Goal: Communication & Community: Answer question/provide support

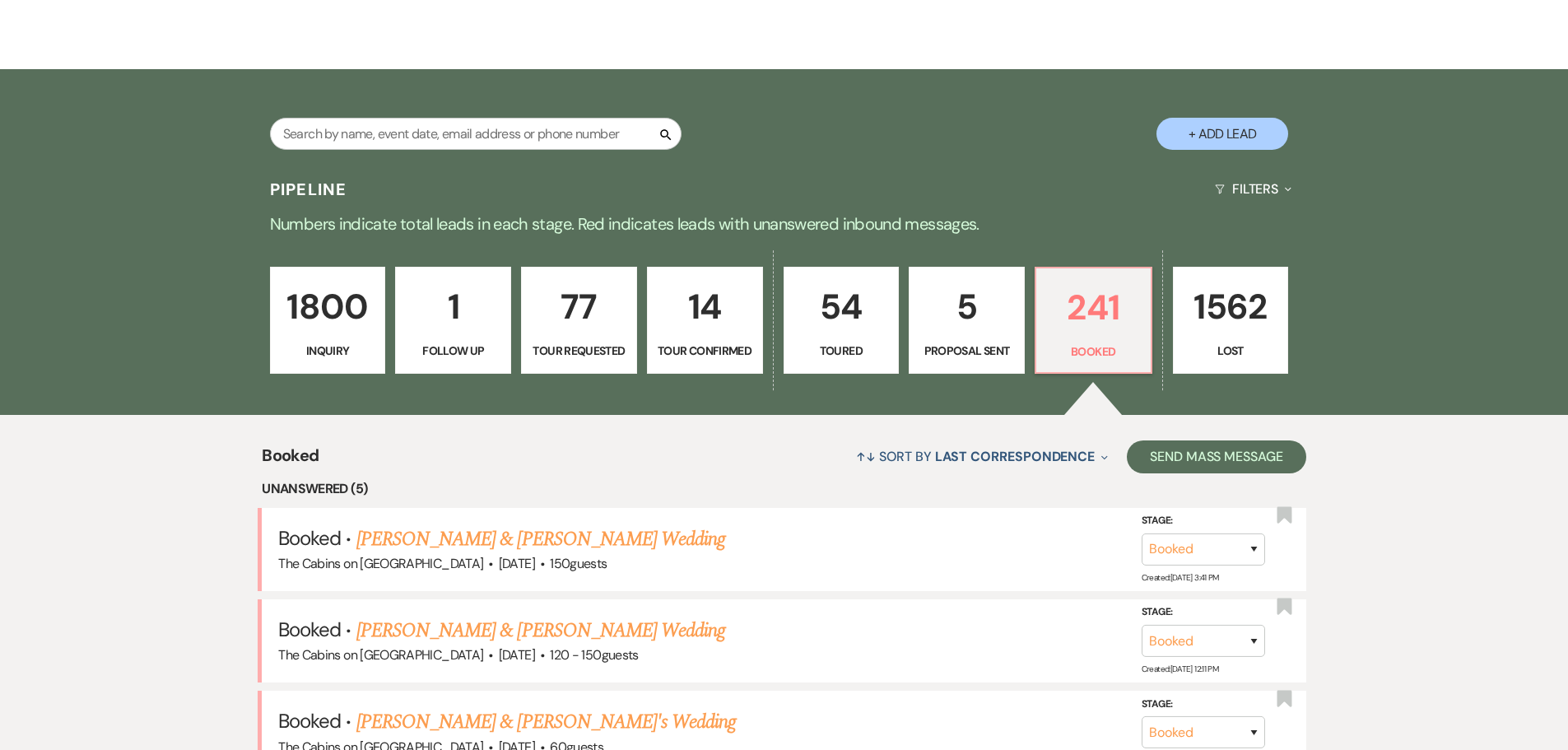
scroll to position [82, 0]
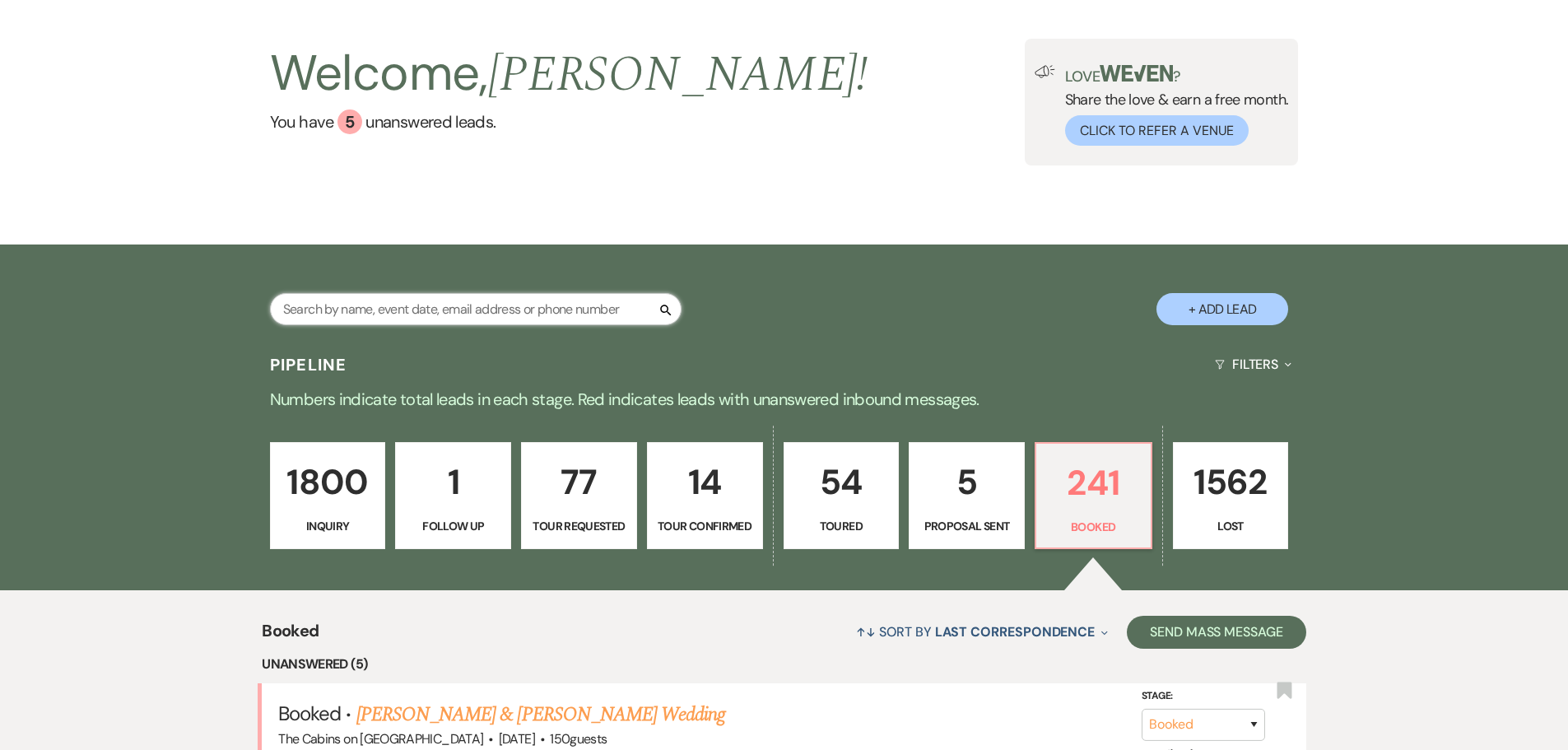
click at [358, 313] on input "text" at bounding box center [476, 309] width 412 height 32
type input "[PERSON_NAME]"
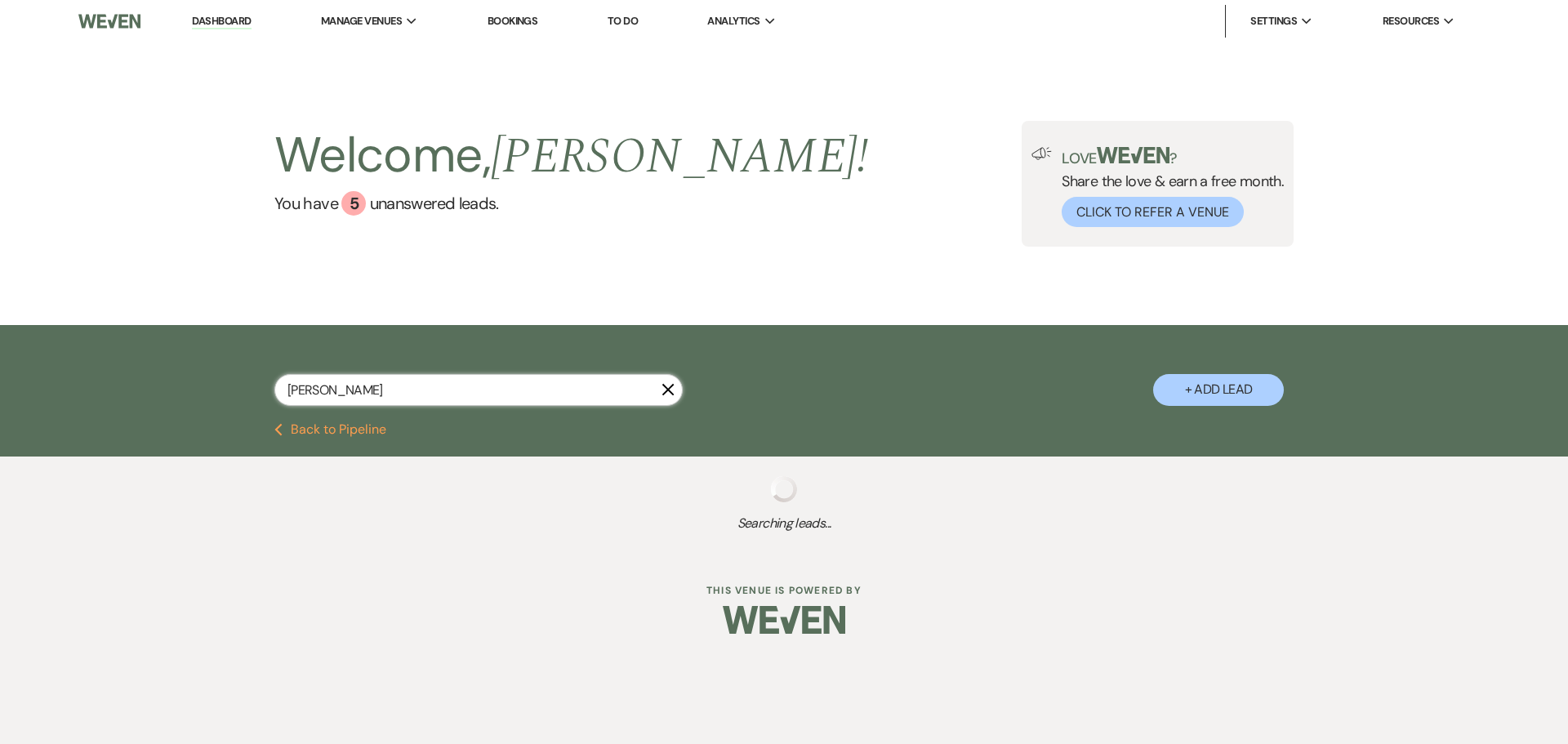
select select "8"
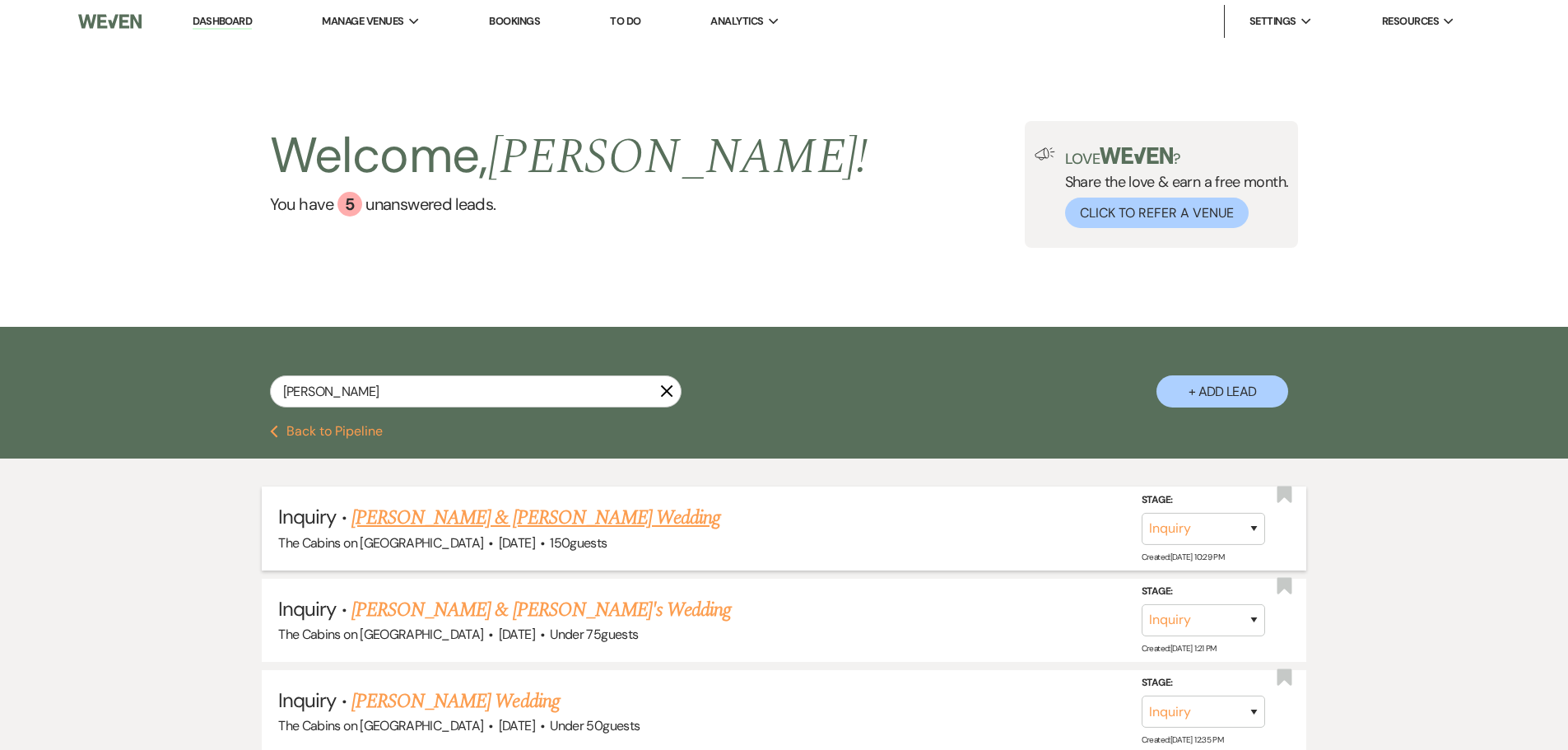
click at [511, 533] on link "[PERSON_NAME] & [PERSON_NAME] Wedding" at bounding box center [536, 517] width 369 height 30
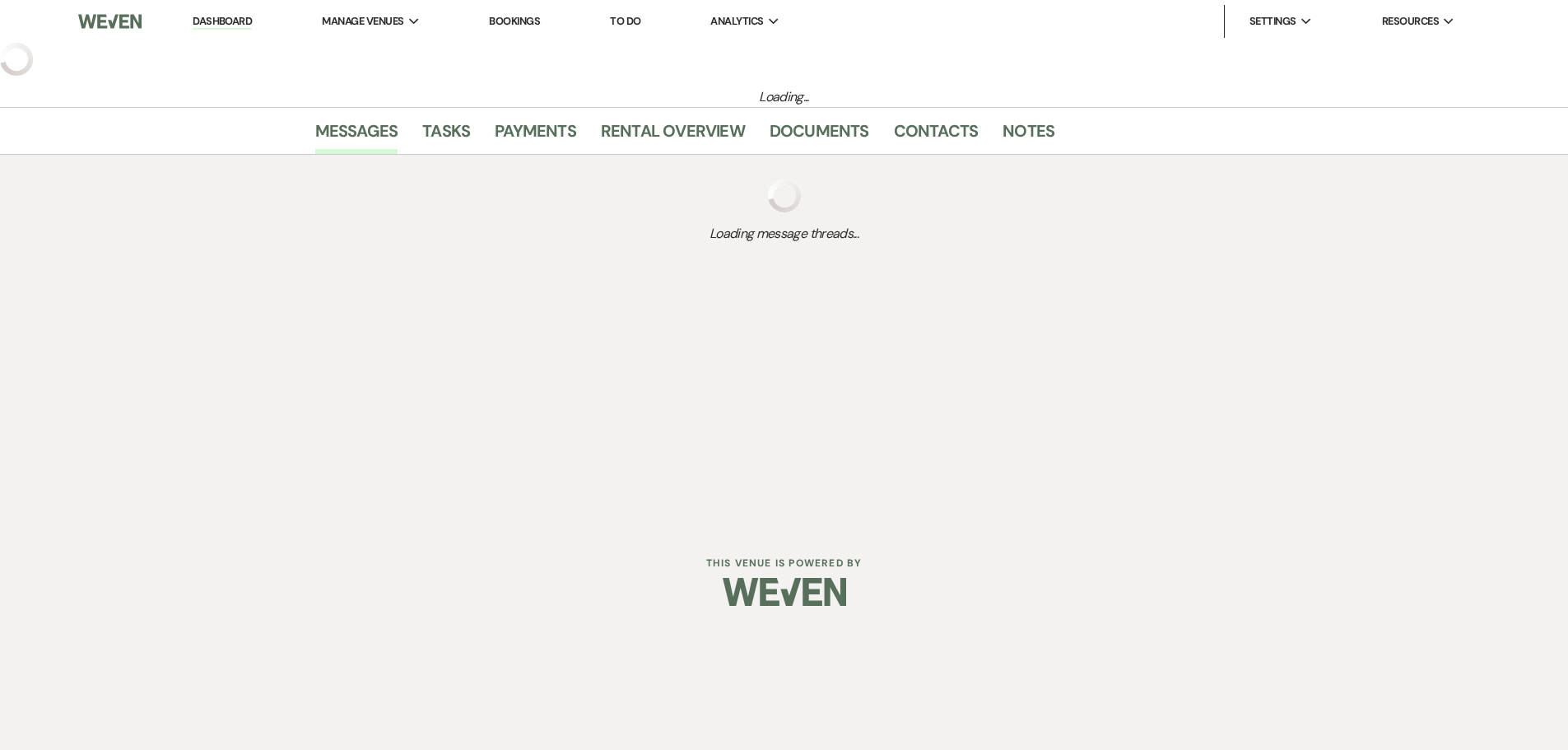
select select "5"
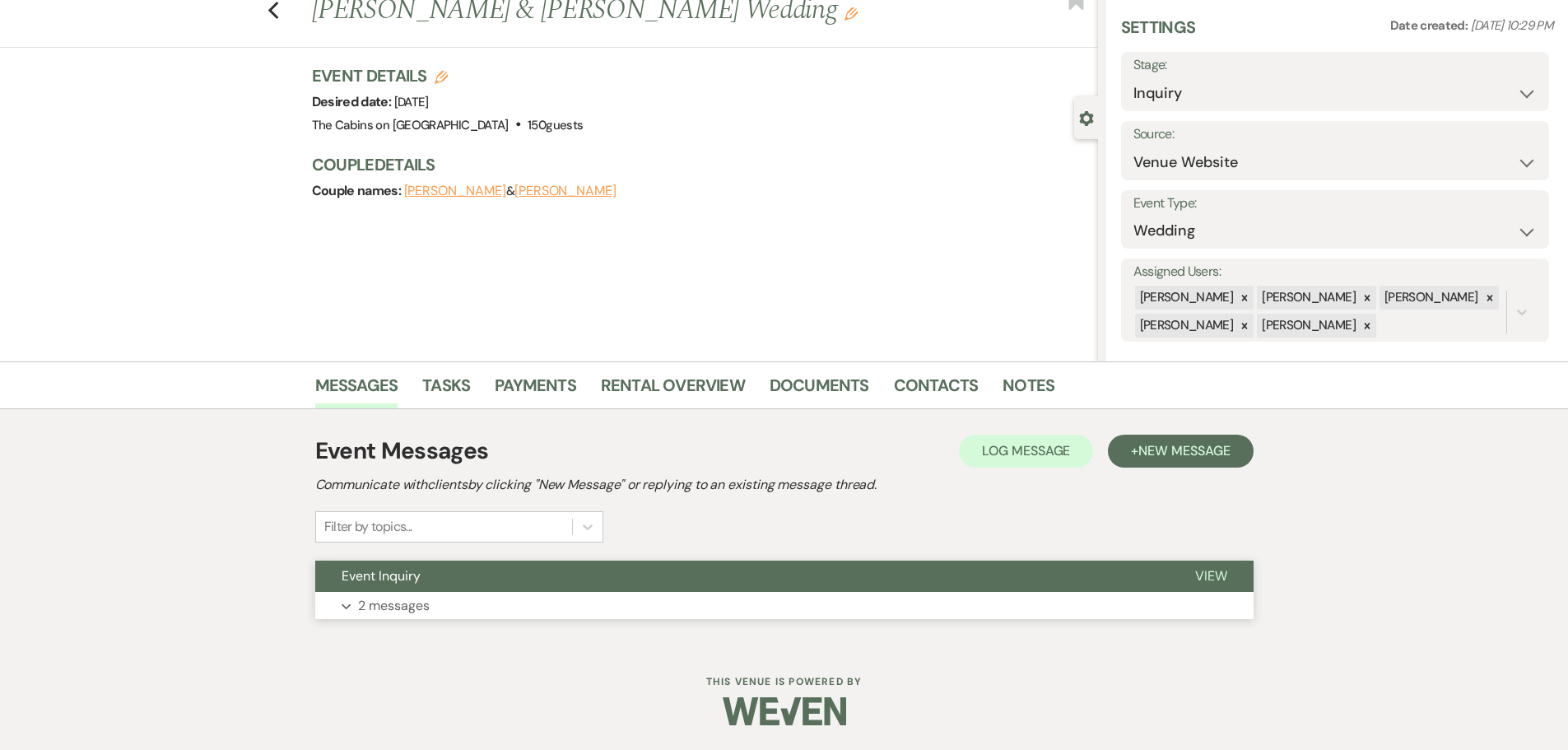
scroll to position [91, 0]
click at [376, 606] on p "2 messages" at bounding box center [394, 607] width 72 height 21
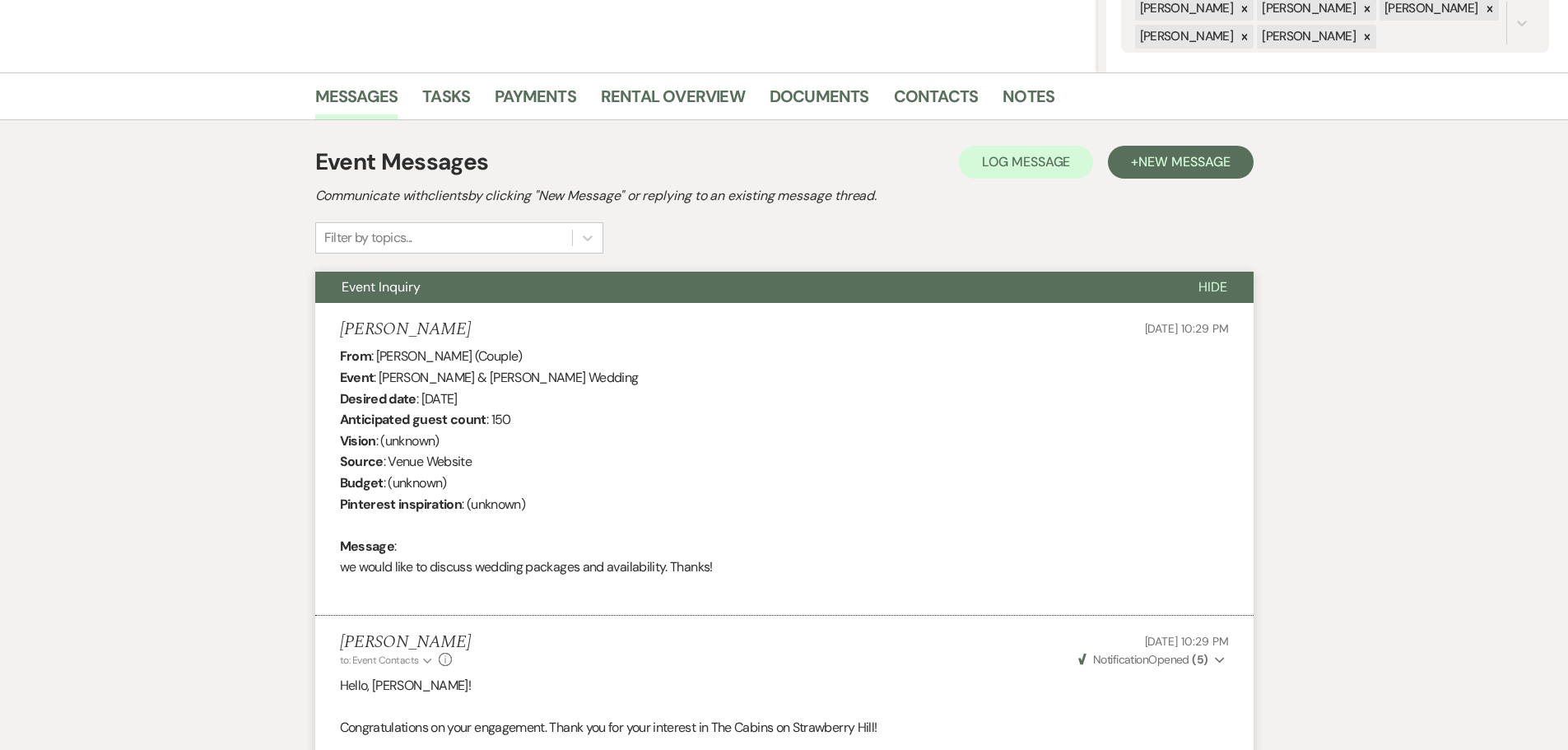
scroll to position [288, 0]
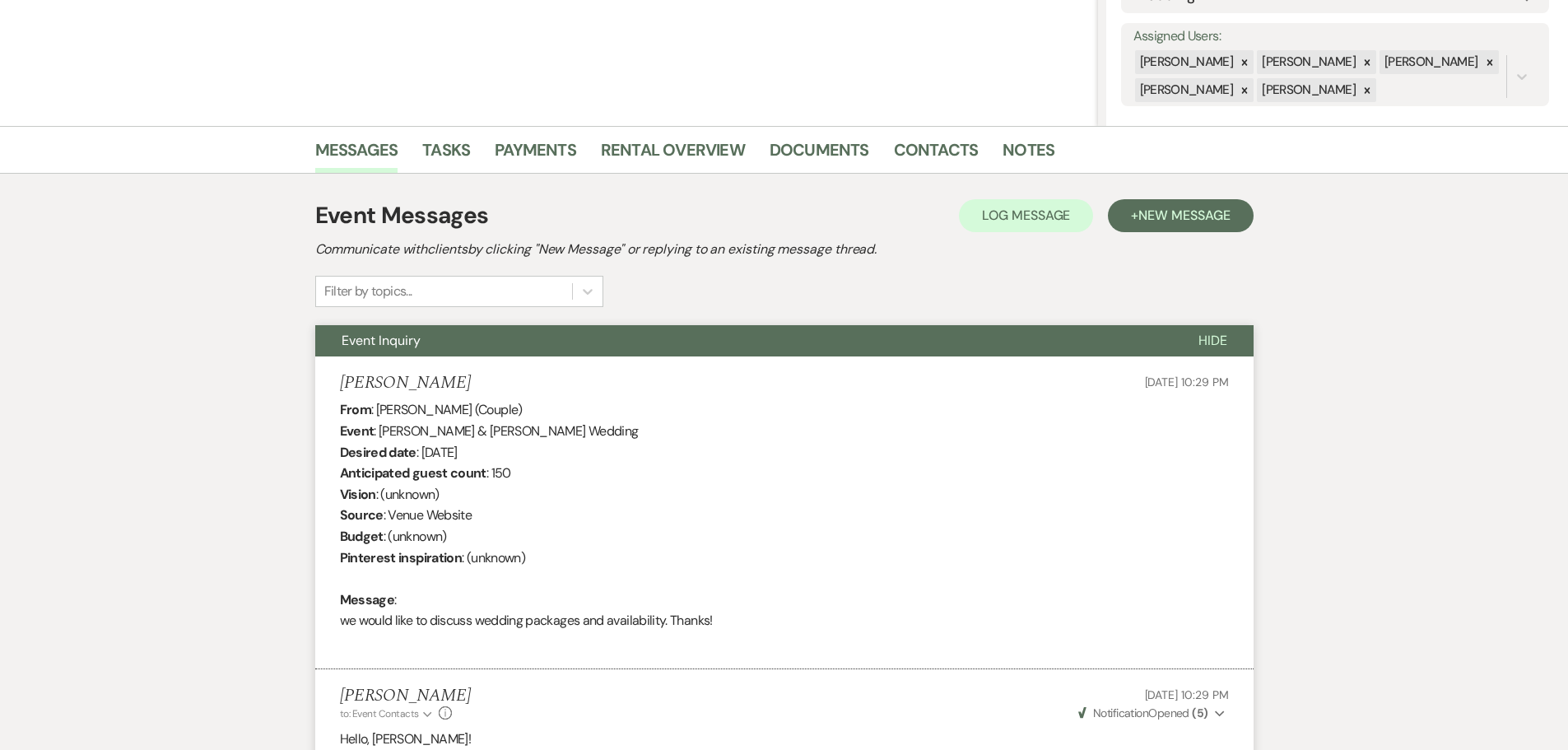
click at [1204, 349] on span "Hide" at bounding box center [1214, 341] width 29 height 17
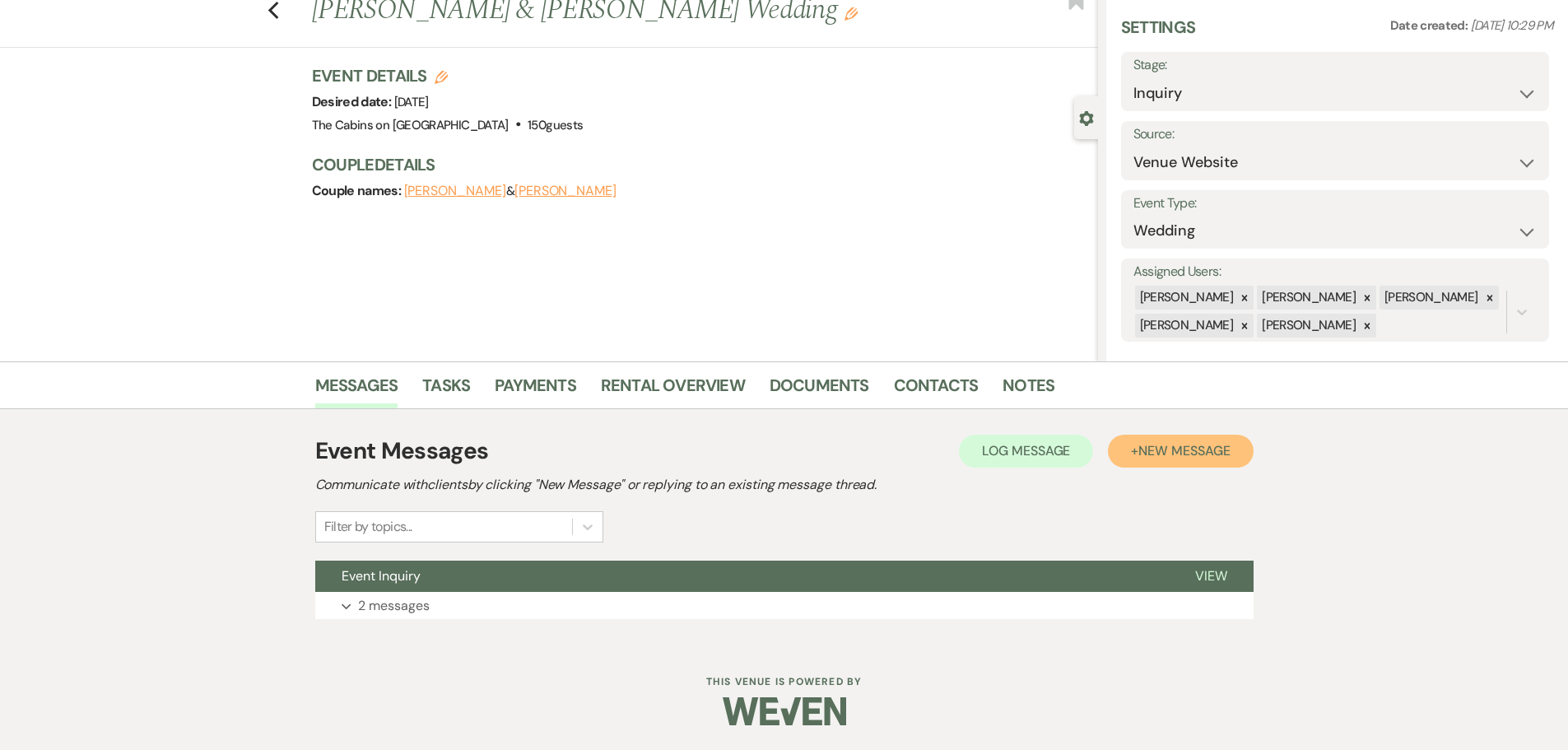
click at [1139, 443] on span "New Message" at bounding box center [1184, 452] width 91 height 17
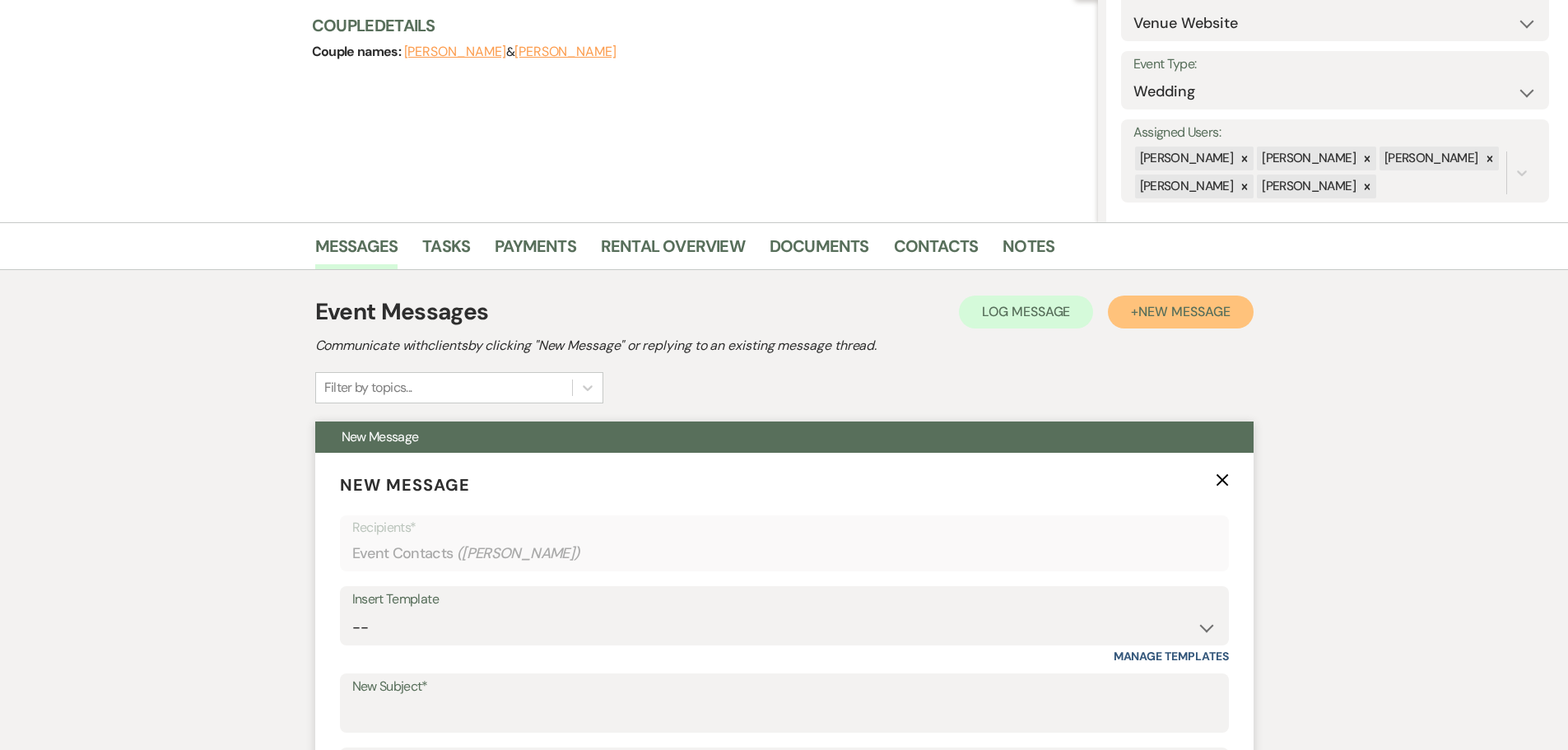
scroll to position [338, 0]
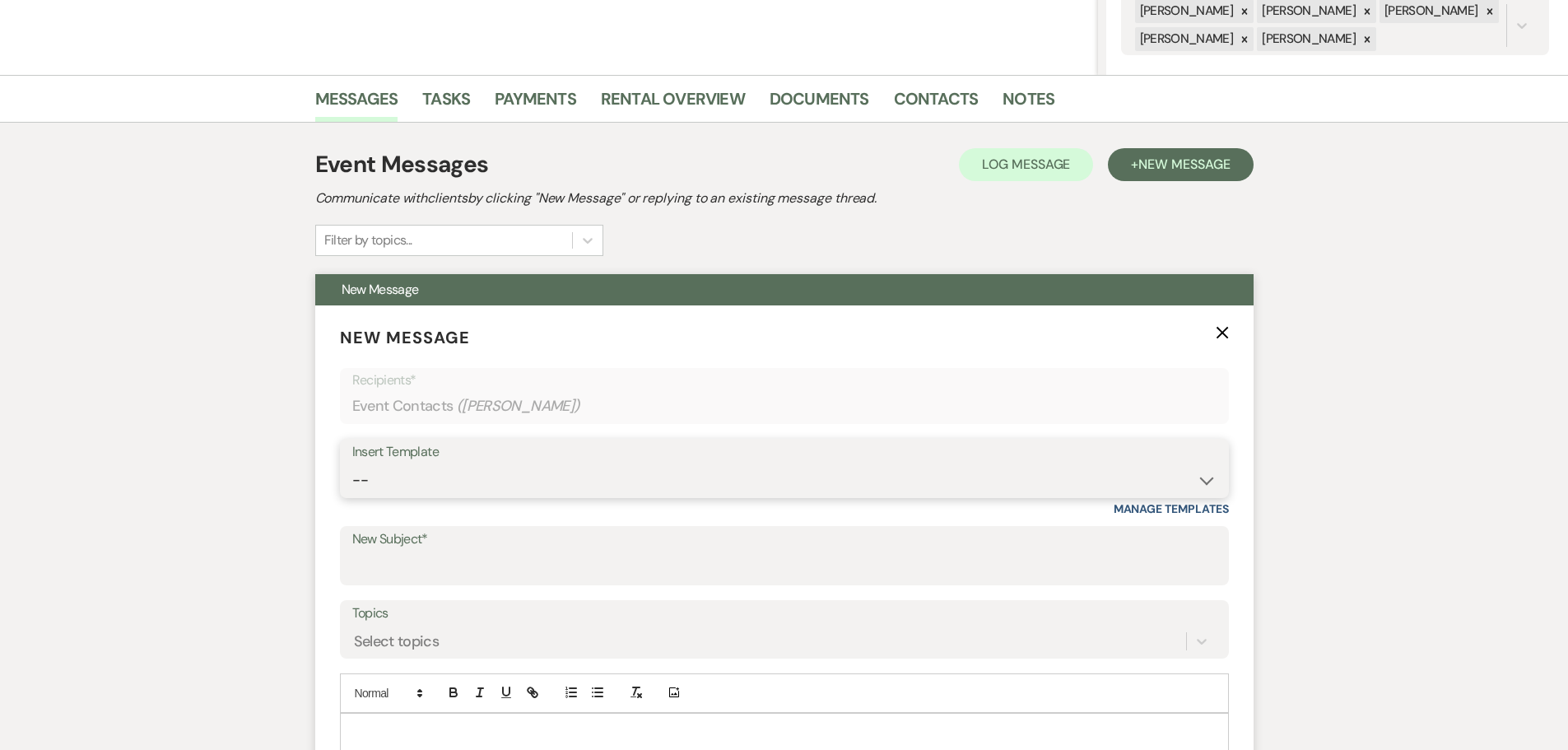
click at [406, 497] on select "-- Initial Inquiry Response Tour Request Response Follow Up Copy of Initial Inq…" at bounding box center [784, 480] width 865 height 32
select select "654"
click at [353, 497] on select "-- Initial Inquiry Response Tour Request Response Follow Up Copy of Initial Inq…" at bounding box center [784, 480] width 865 height 32
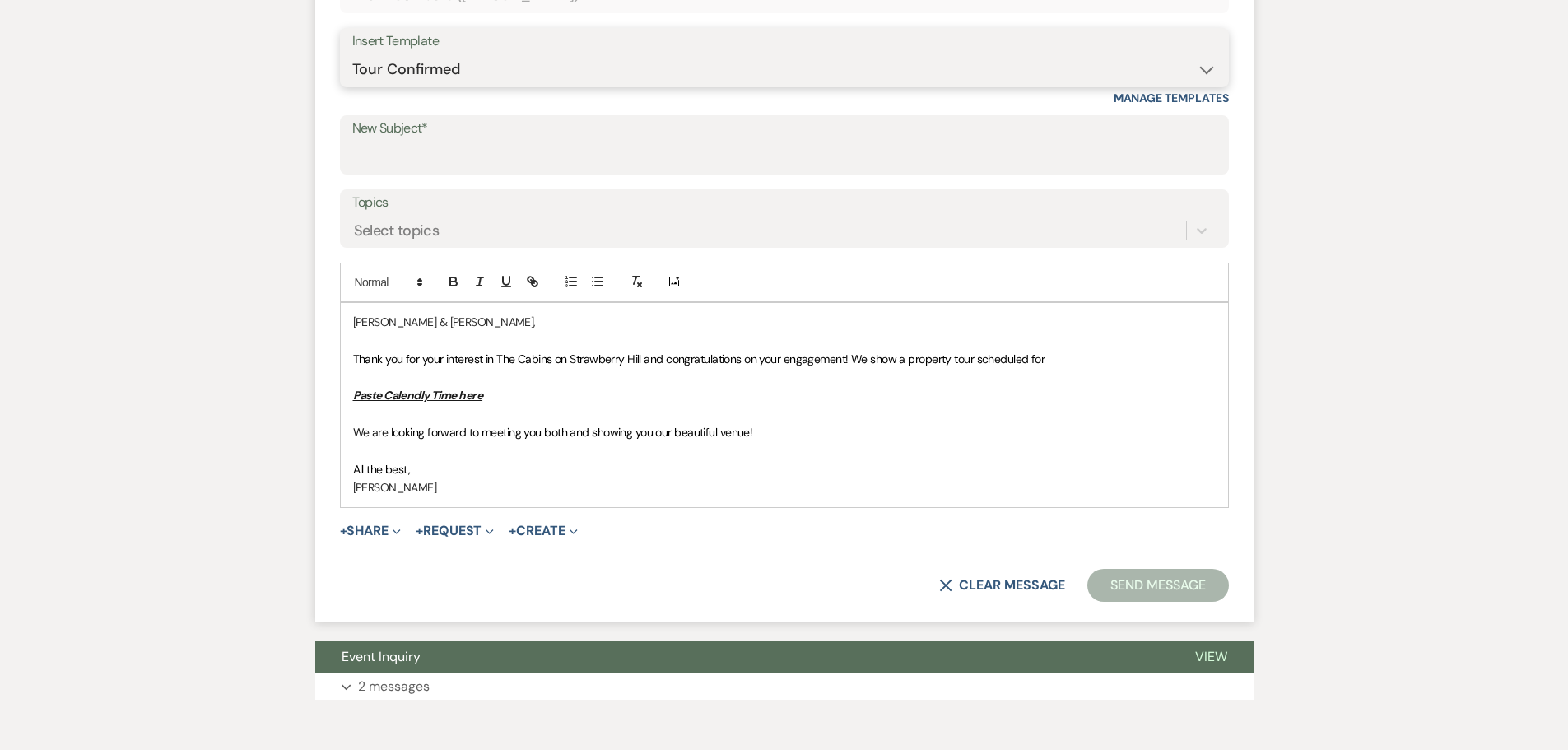
scroll to position [750, 0]
click at [393, 172] on input "New Subject*" at bounding box center [784, 156] width 865 height 32
type input "o"
type input "Tour Sheduled"
click at [398, 330] on p "[PERSON_NAME] & [PERSON_NAME]," at bounding box center [784, 321] width 863 height 18
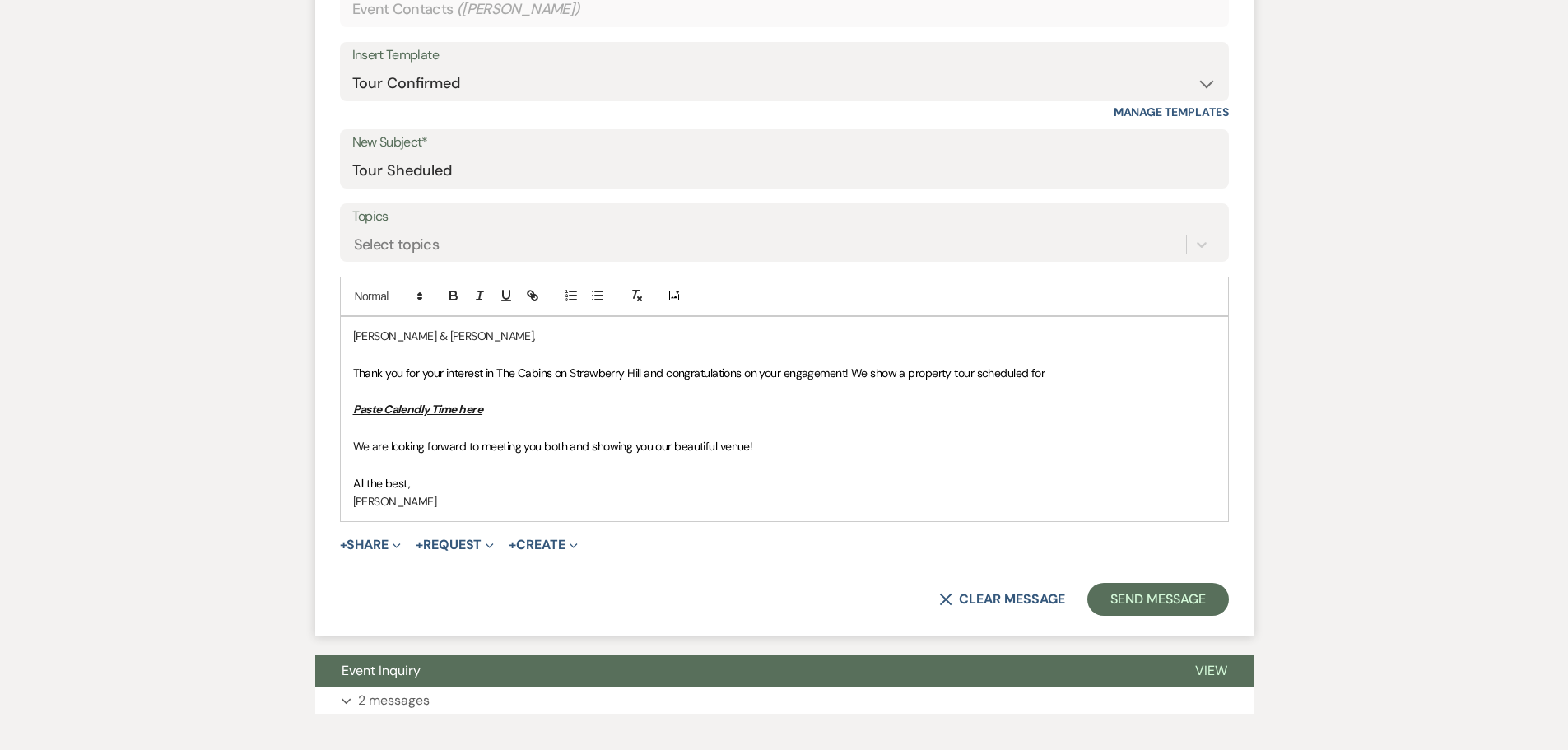
scroll to position [906, 0]
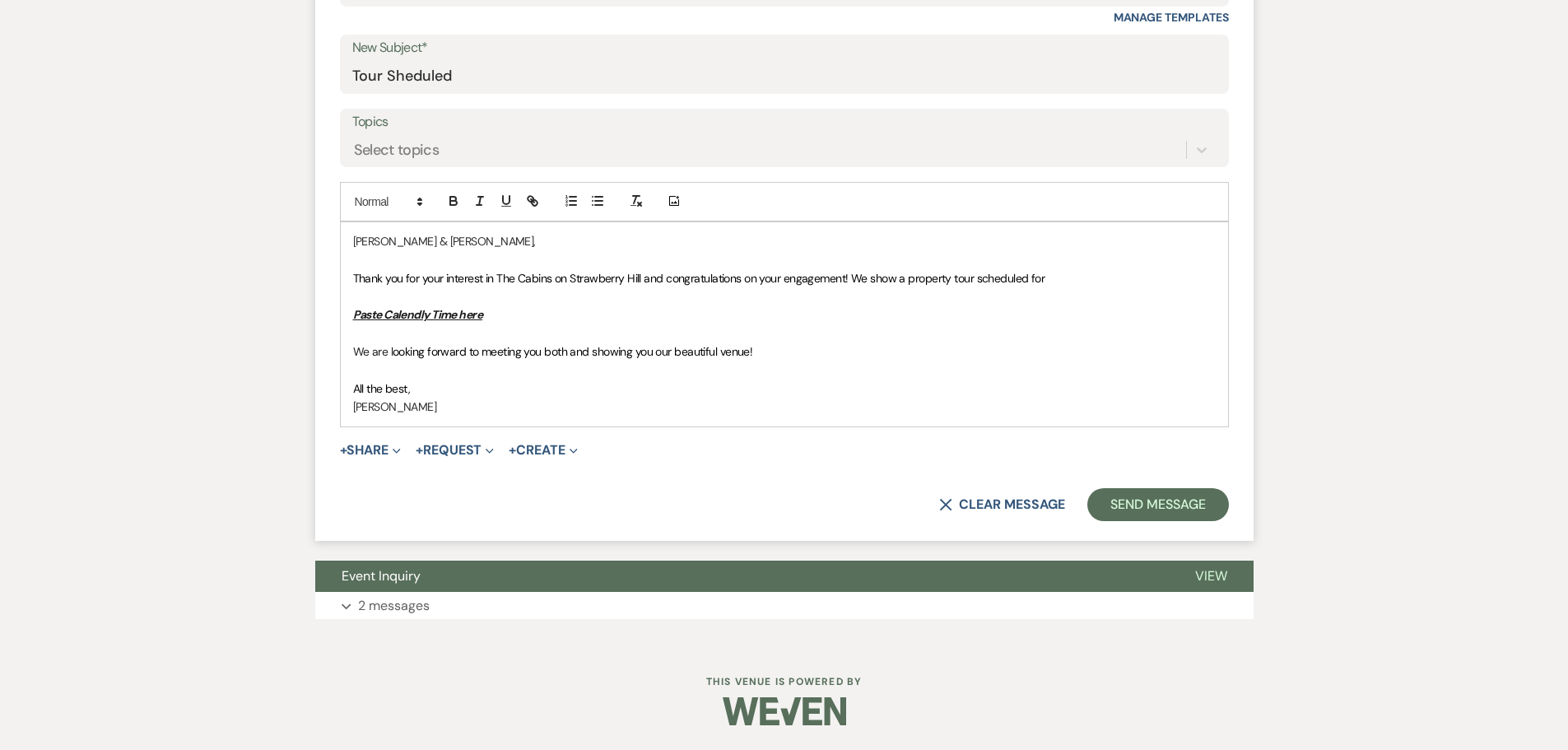
click at [354, 250] on p "[PERSON_NAME] & [PERSON_NAME]," at bounding box center [784, 241] width 863 height 18
drag, startPoint x: 349, startPoint y: 303, endPoint x: 849, endPoint y: 308, distance: 500.0
click at [849, 308] on div "Hello, [PERSON_NAME] & [PERSON_NAME], Thank you for your interest in The Cabins…" at bounding box center [784, 325] width 887 height 204
drag, startPoint x: 514, startPoint y: 347, endPoint x: 341, endPoint y: 345, distance: 173.0
click at [341, 345] on div "Hello, [PERSON_NAME] & [PERSON_NAME], Thanks for giving us a call this morning.…" at bounding box center [784, 325] width 887 height 204
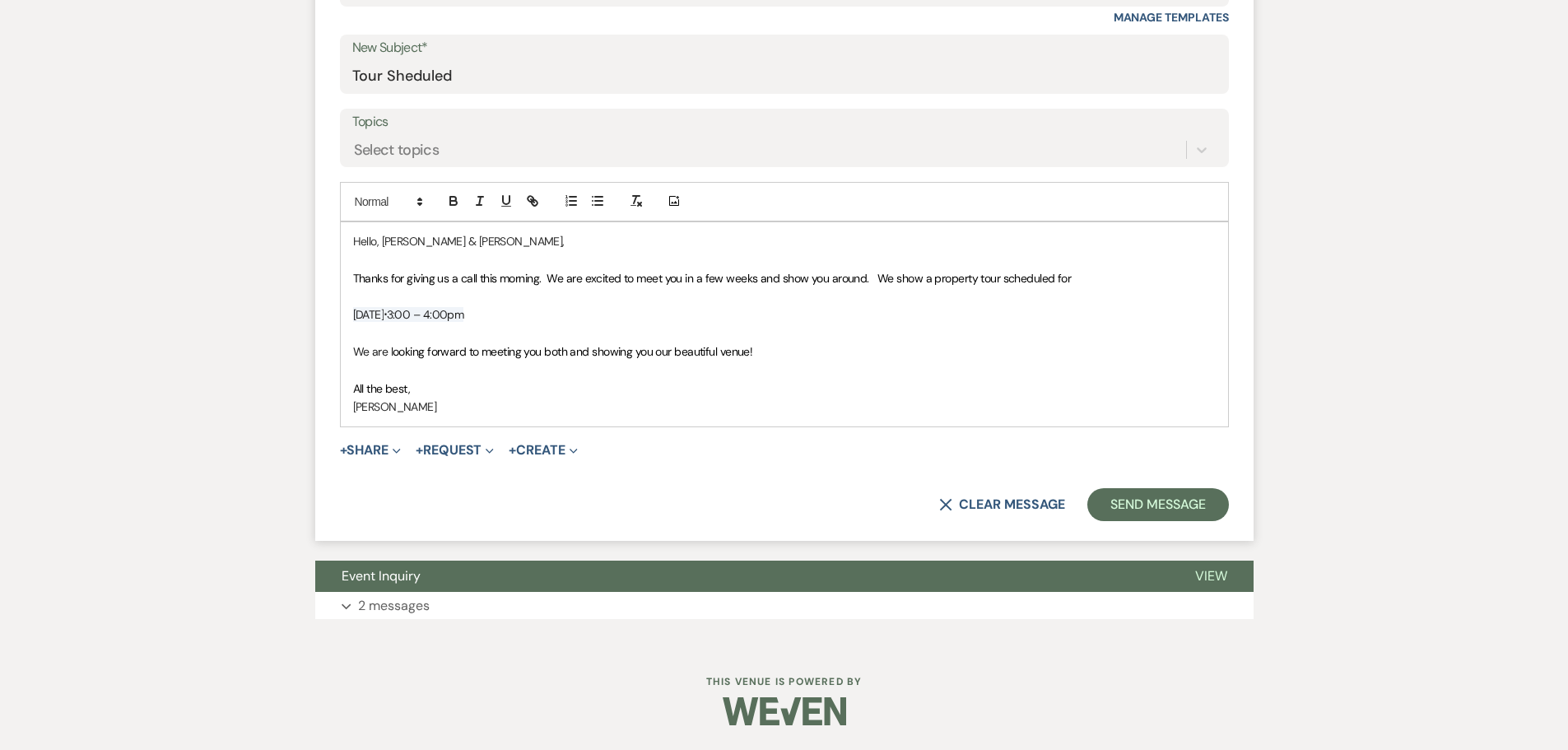
click at [1077, 288] on p "Thanks for giving us a call this morning. We are excited to meet you in a few w…" at bounding box center [784, 278] width 863 height 18
click at [779, 360] on p "﻿We are l ooking forward to meeting you both and showing you our beautiful venu…" at bounding box center [784, 352] width 863 height 18
drag, startPoint x: 547, startPoint y: 303, endPoint x: 865, endPoint y: 299, distance: 318.0
click at [865, 286] on span "Thanks for giving us a call this morning. We are excited to meet you in a few w…" at bounding box center [714, 278] width 721 height 15
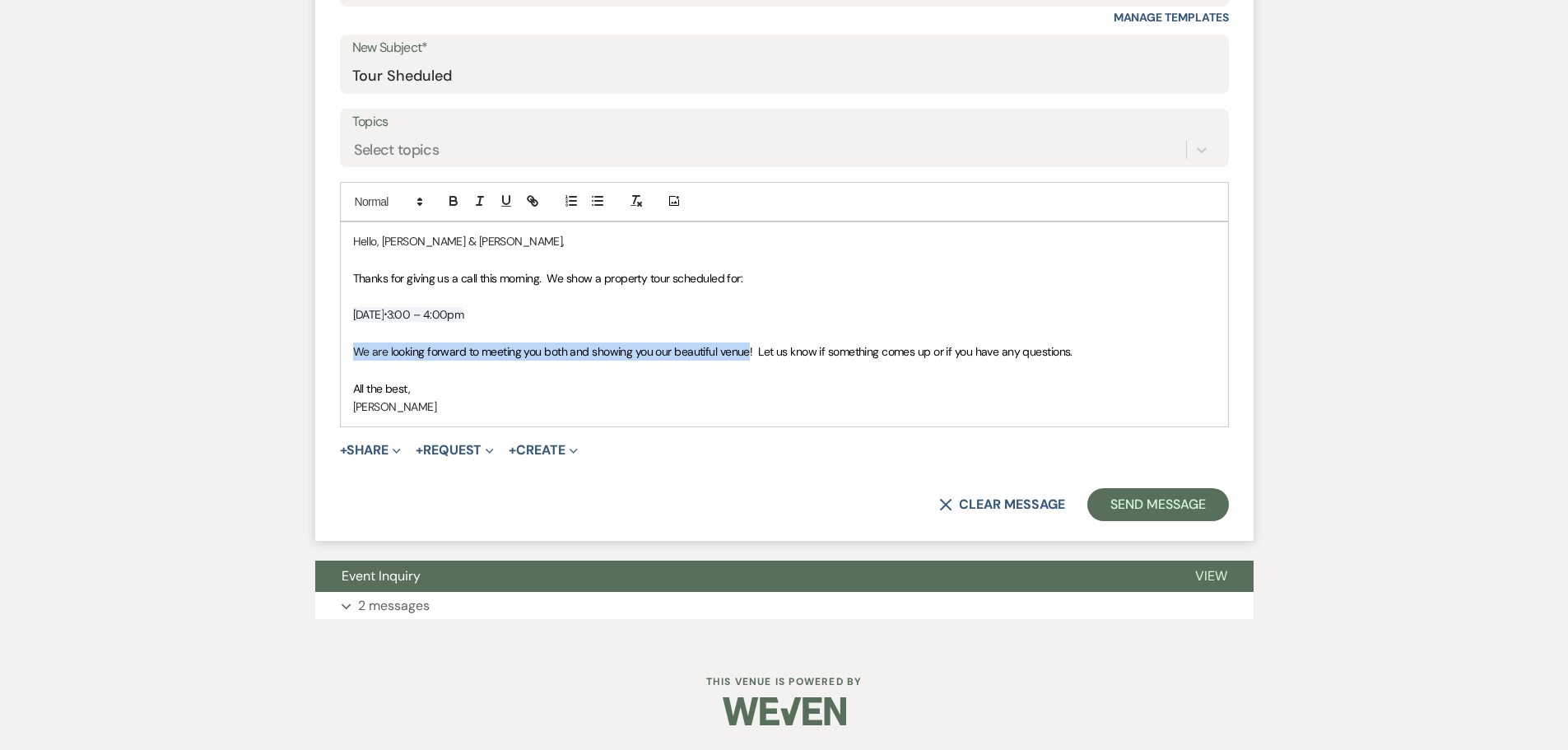
drag, startPoint x: 351, startPoint y: 376, endPoint x: 747, endPoint y: 375, distance: 396.0
click at [747, 375] on div "Hello, [PERSON_NAME] & [PERSON_NAME], Thanks for giving us a call this morning.…" at bounding box center [784, 325] width 887 height 204
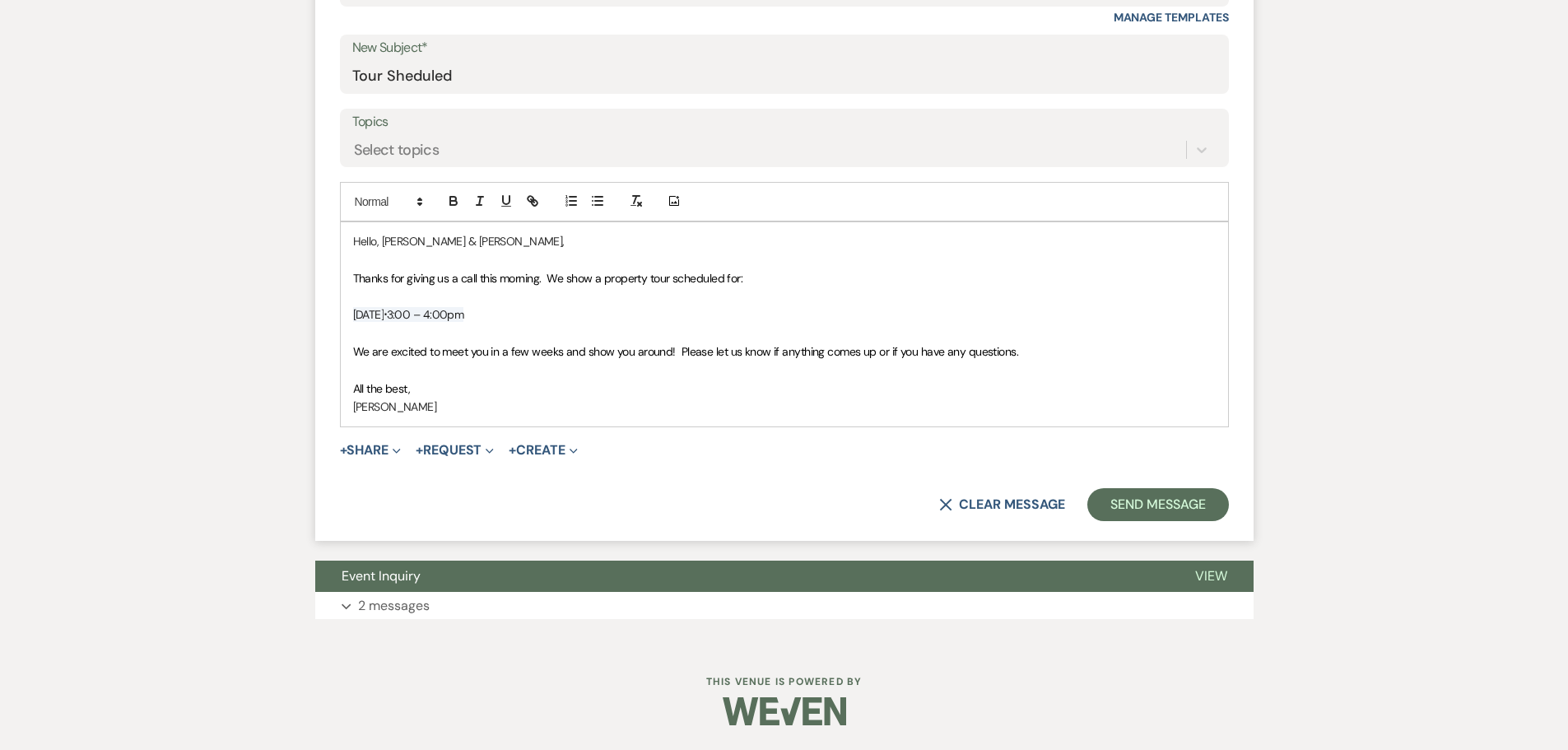
click at [760, 359] on span "We are excited to meet you in a few weeks and show you around! Please let us kn…" at bounding box center [687, 351] width 666 height 15
click at [384, 322] on span "[DATE]" at bounding box center [369, 314] width 31 height 15
click at [1101, 521] on button "Send Message" at bounding box center [1157, 505] width 140 height 33
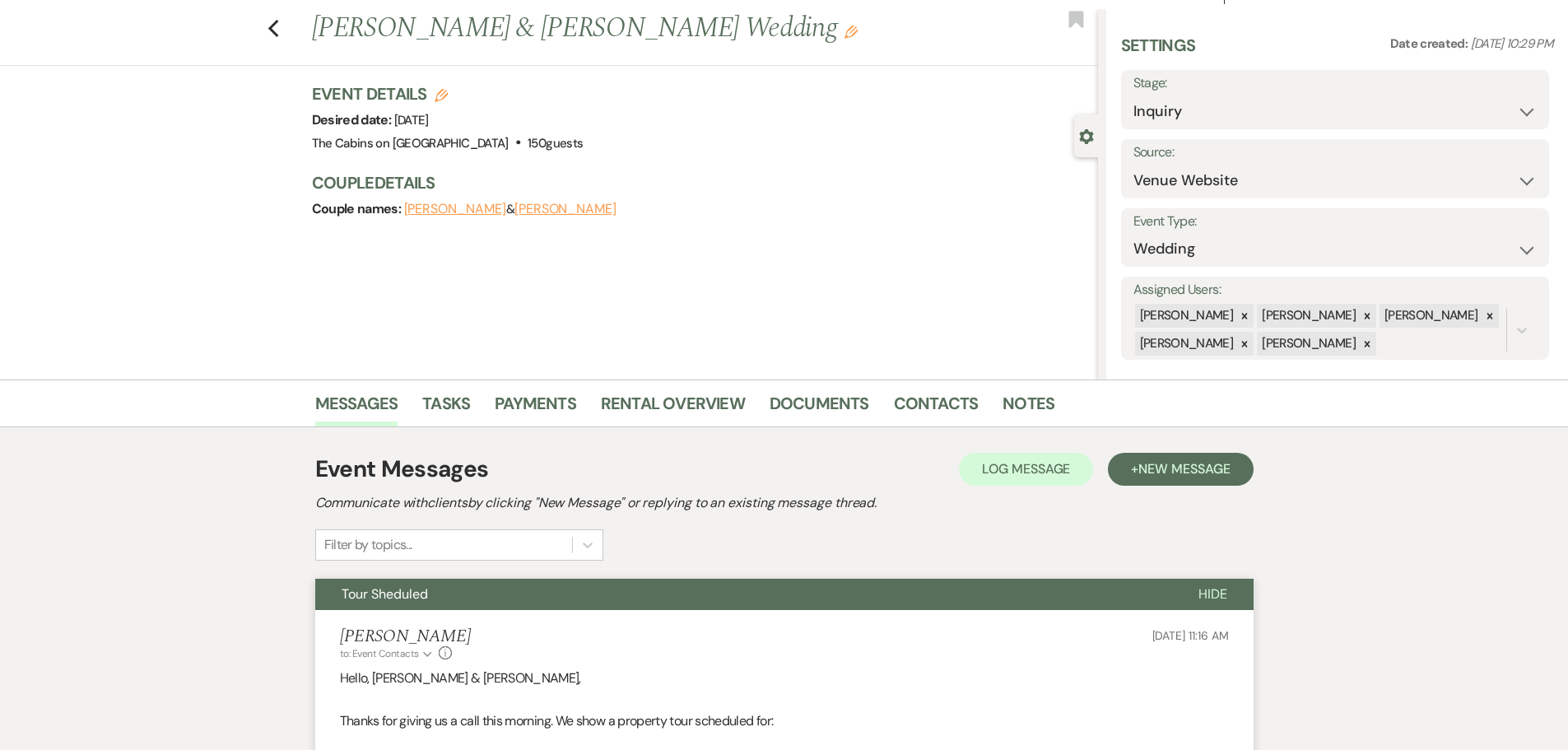
scroll to position [0, 0]
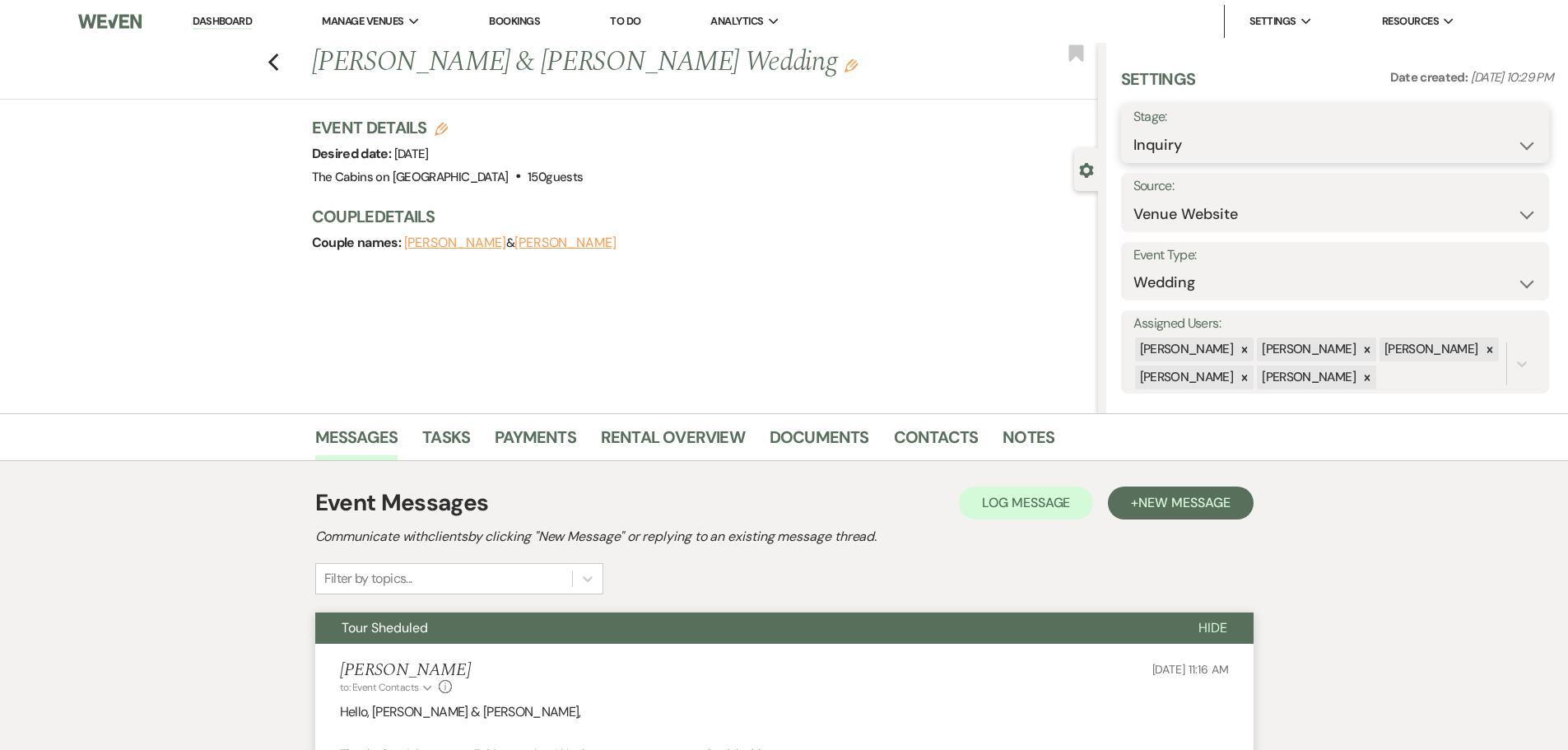
click at [1187, 161] on select "Inquiry Follow Up Tour Requested Tour Confirmed Toured Proposal Sent Booked Lost" at bounding box center [1336, 144] width 404 height 32
select select "4"
click at [1134, 141] on select "Inquiry Follow Up Tour Requested Tour Confirmed Toured Proposal Sent Booked Lost" at bounding box center [1336, 144] width 404 height 32
click at [1495, 147] on button "Save" at bounding box center [1503, 134] width 93 height 33
drag, startPoint x: 241, startPoint y: 24, endPoint x: 258, endPoint y: 28, distance: 17.5
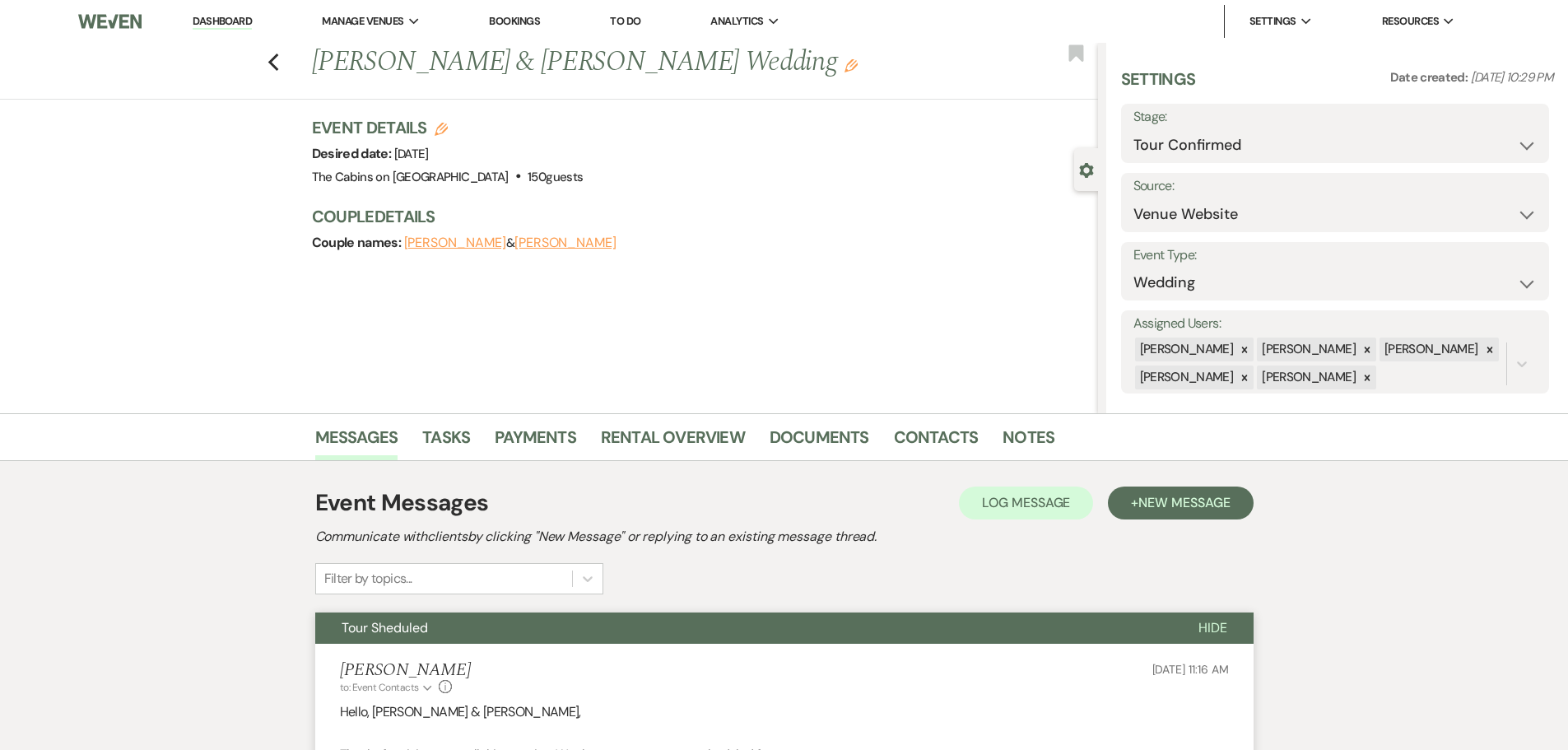
click at [241, 24] on link "Dashboard" at bounding box center [222, 21] width 59 height 16
select select "4"
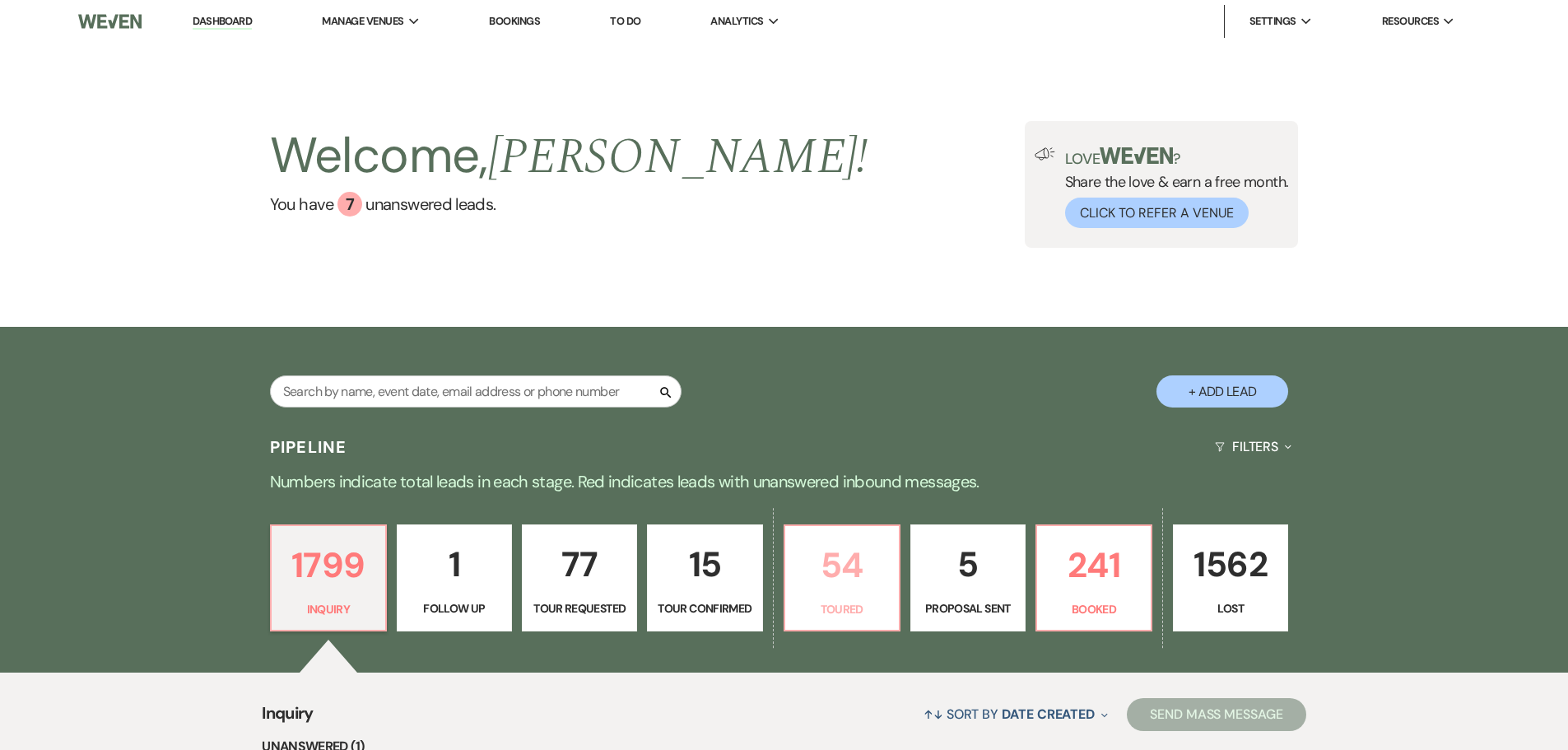
click at [848, 593] on p "54" at bounding box center [842, 565] width 94 height 55
select select "5"
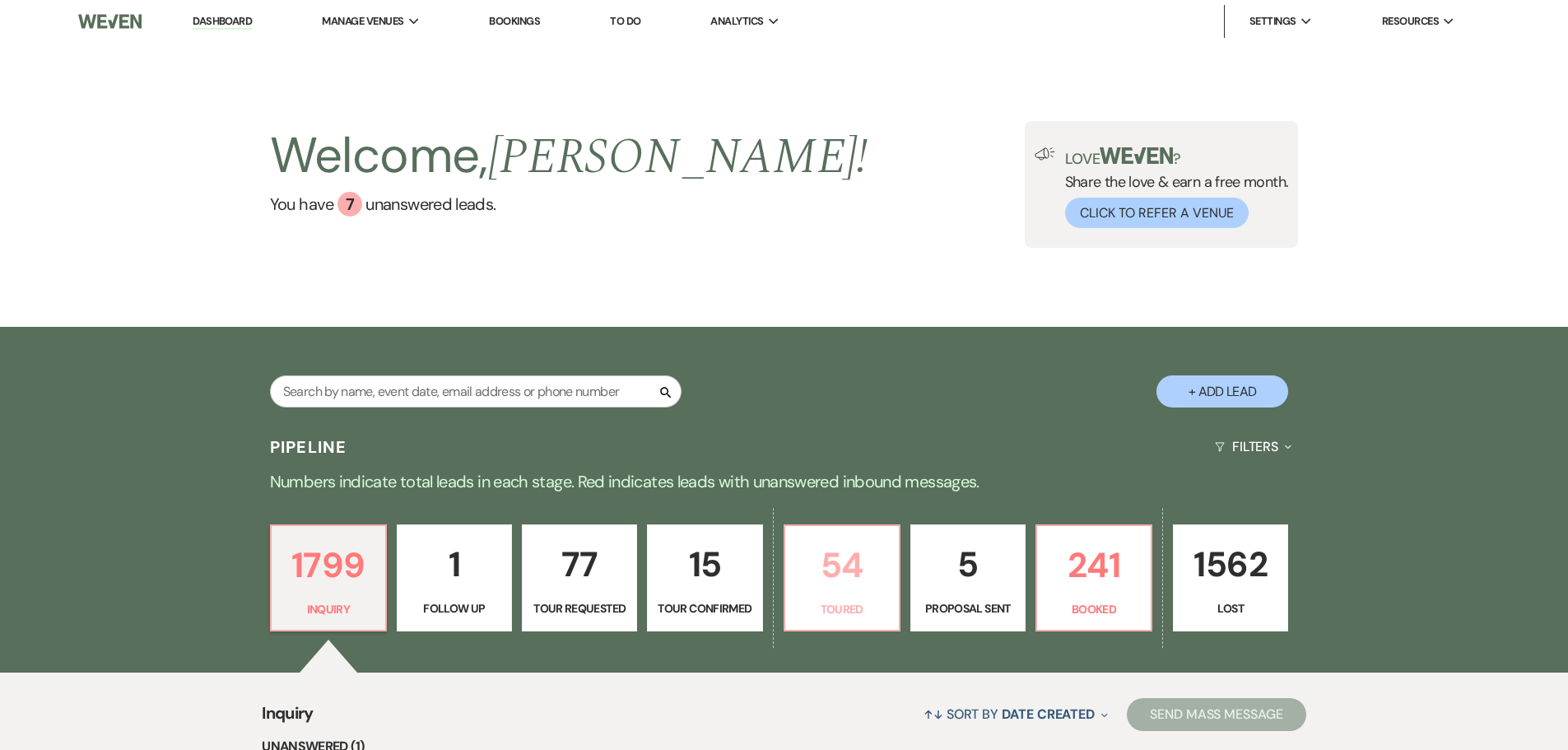
select select "5"
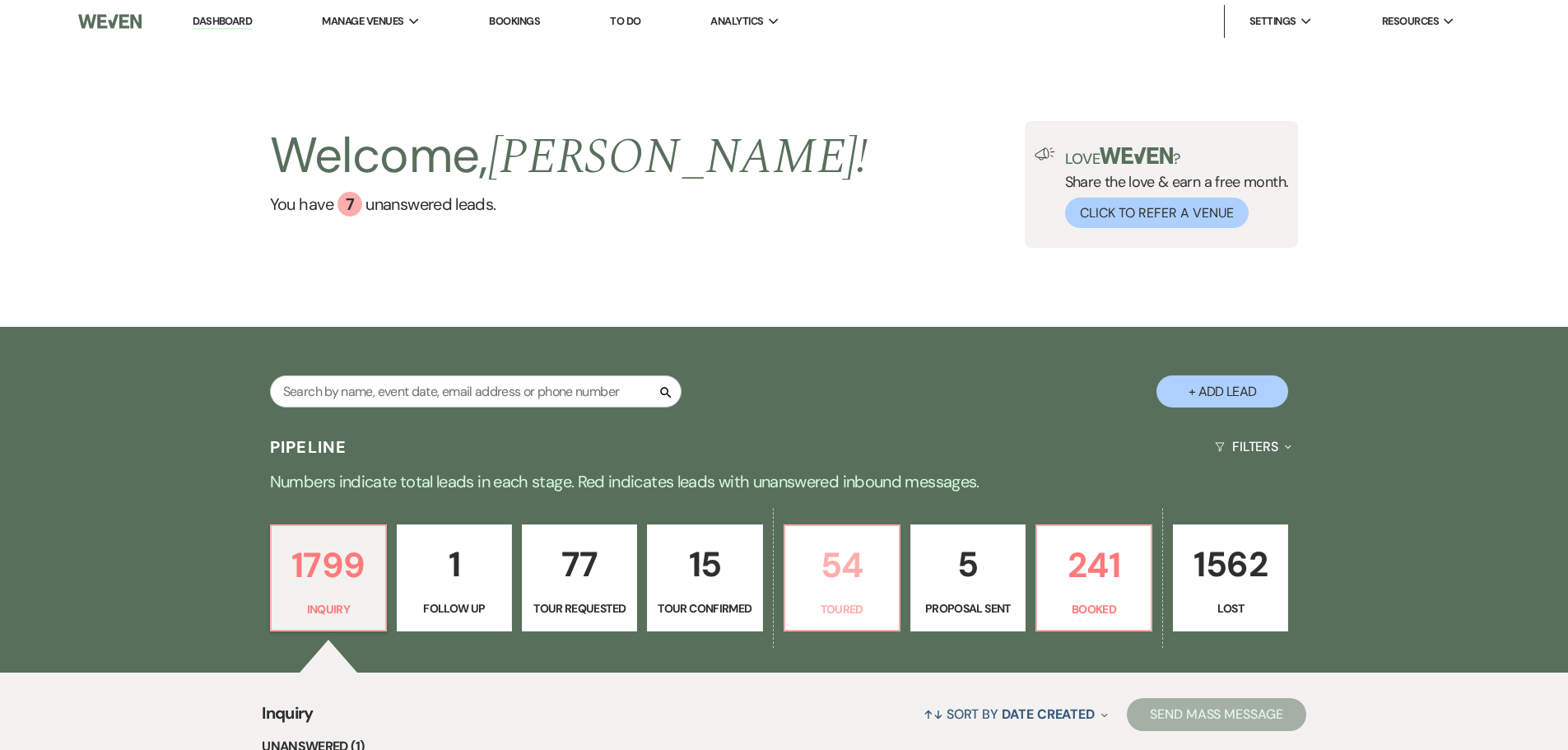
select select "5"
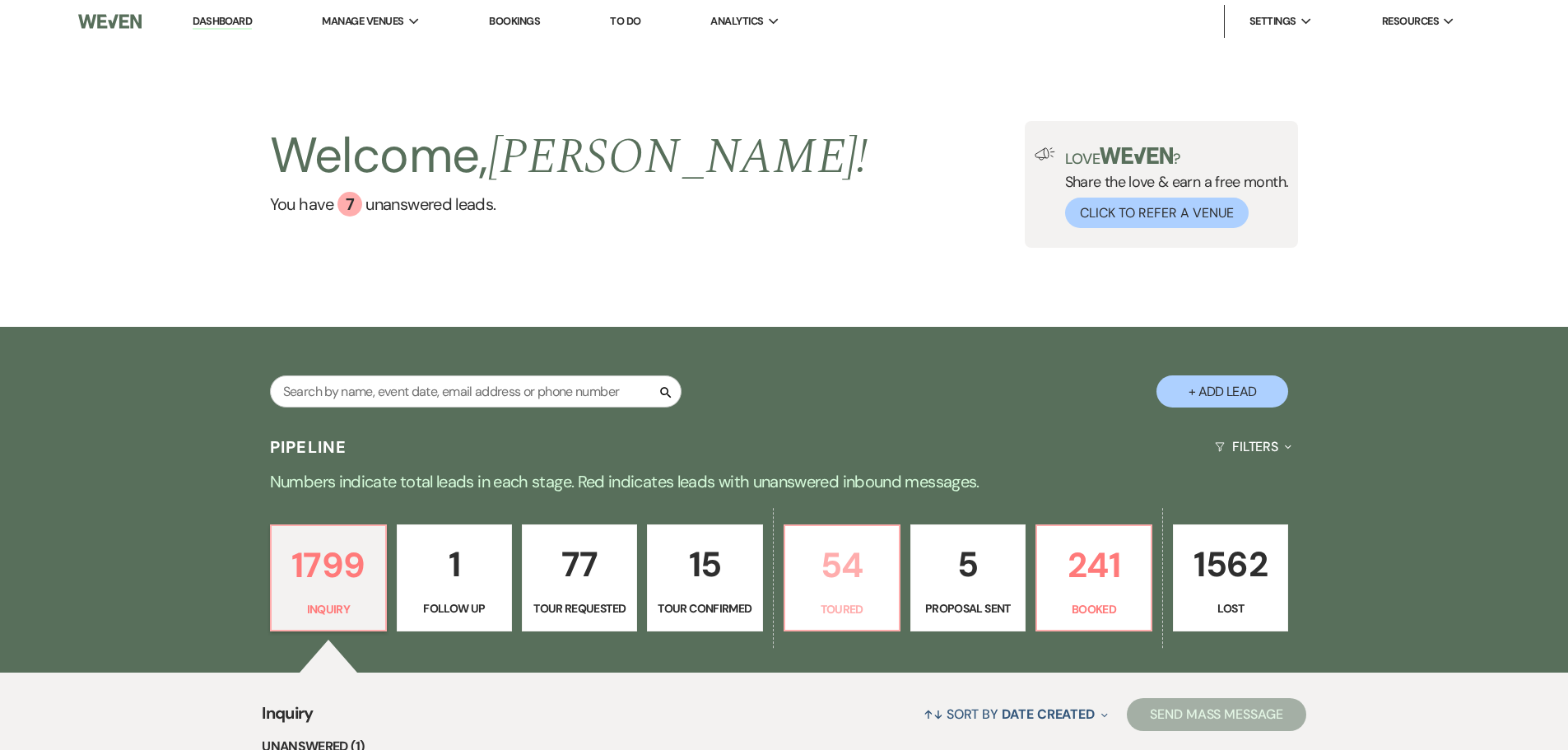
select select "5"
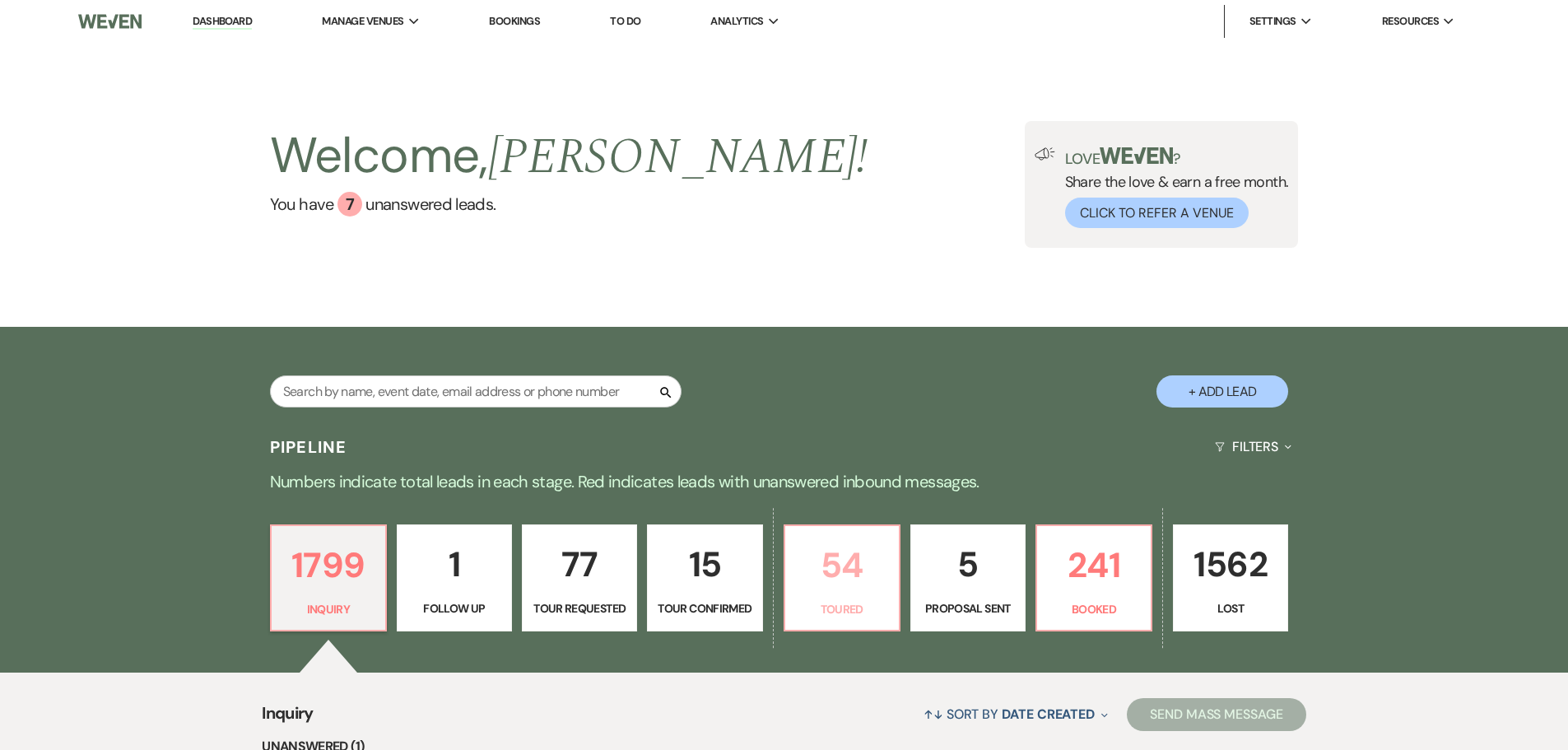
select select "5"
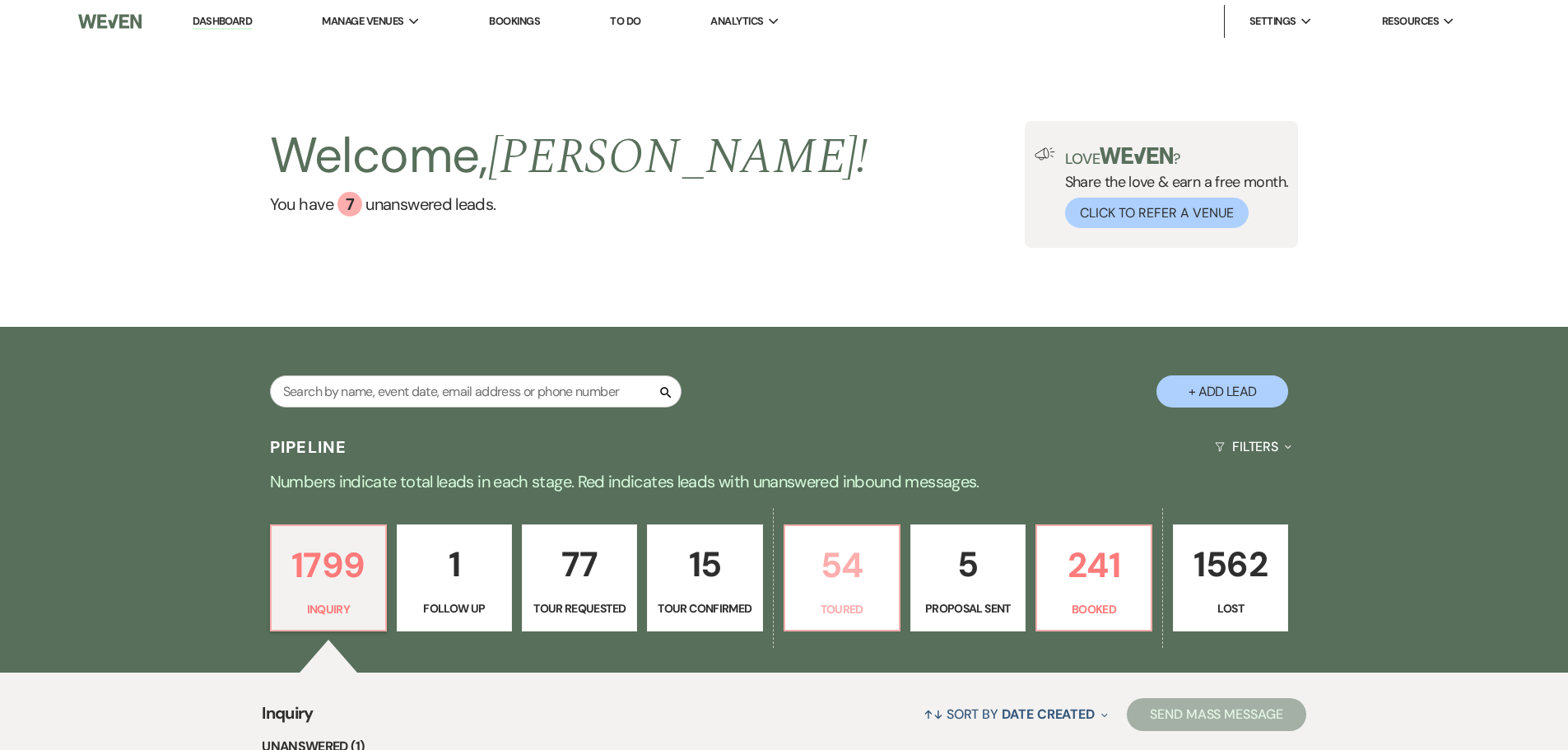
select select "5"
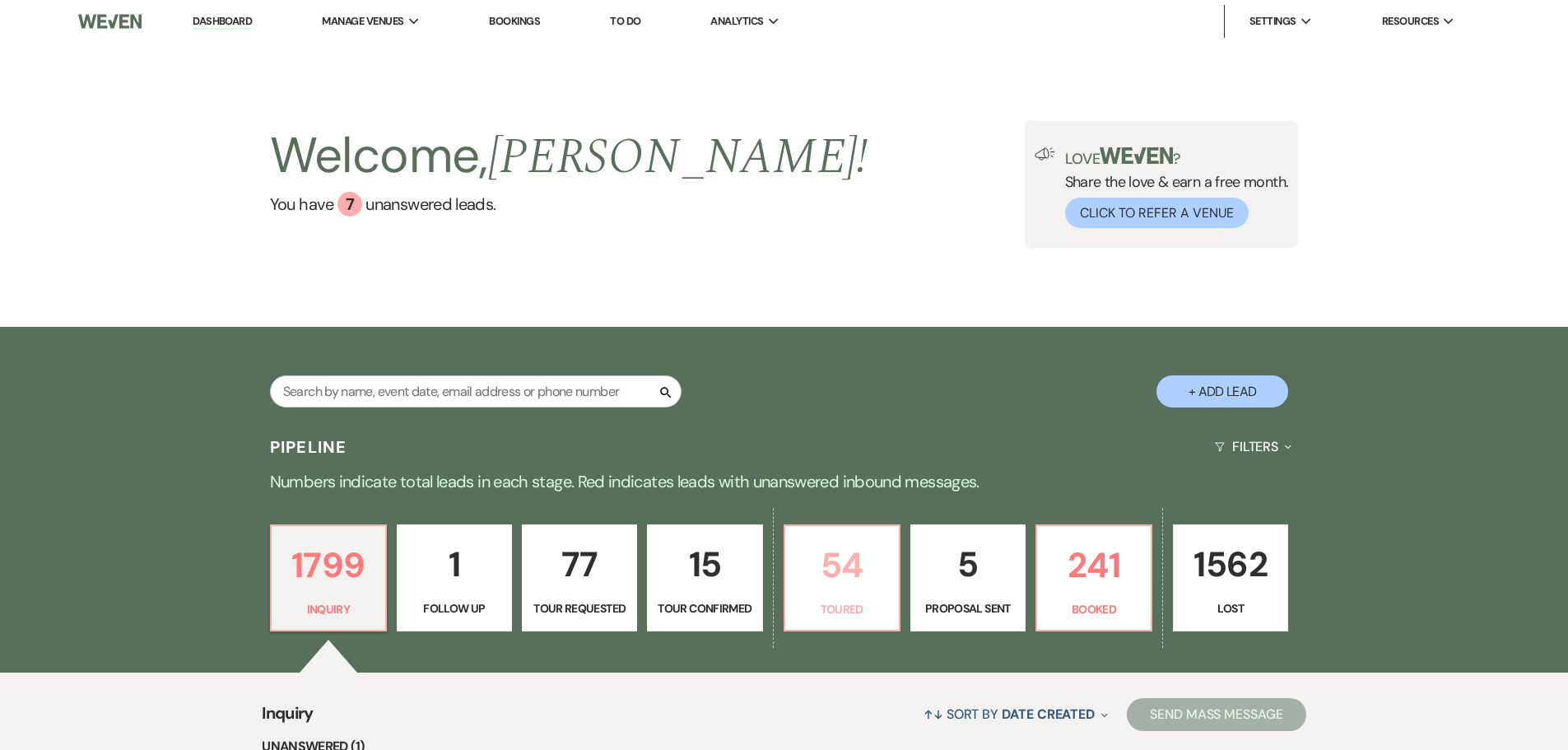
select select "5"
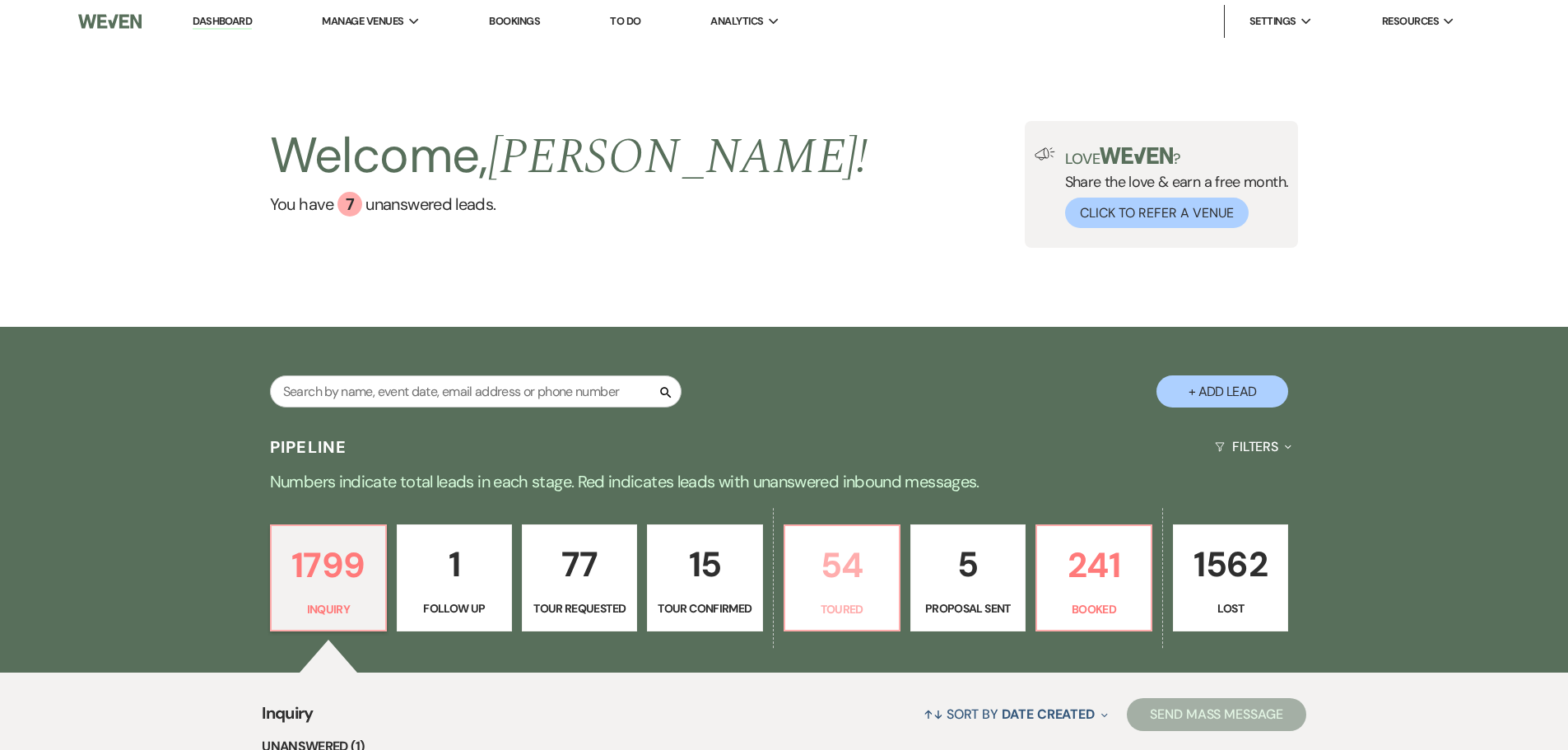
select select "5"
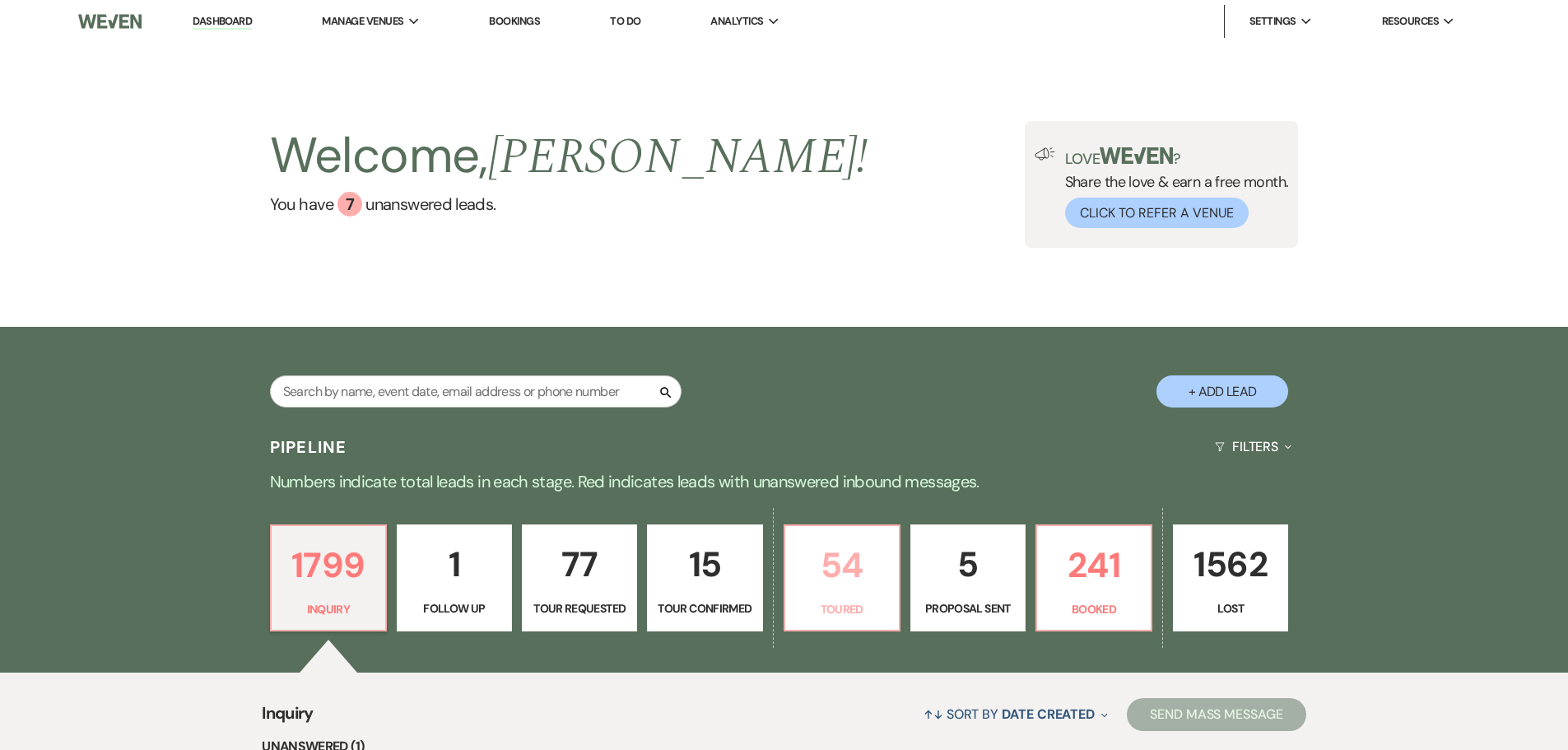
select select "5"
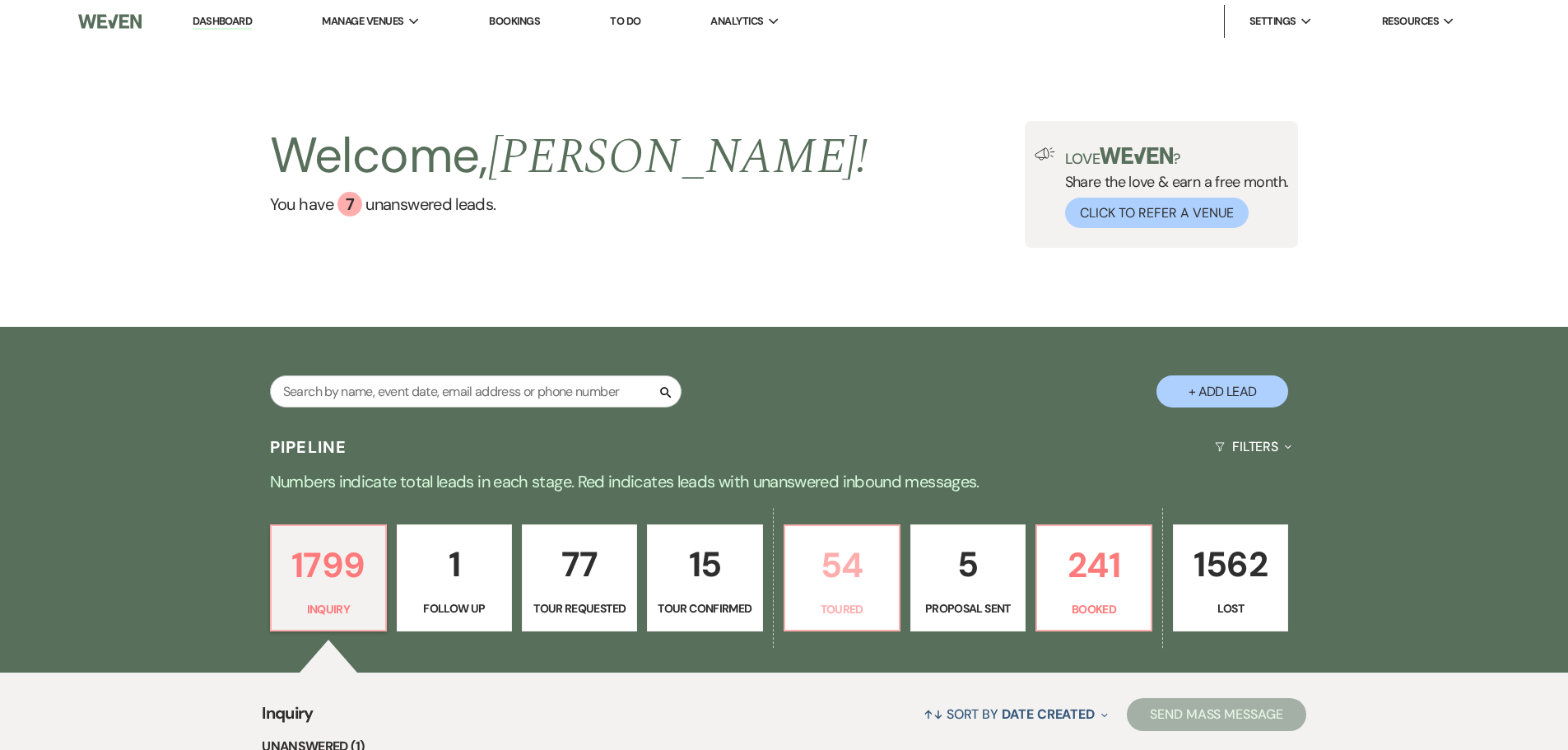
select select "5"
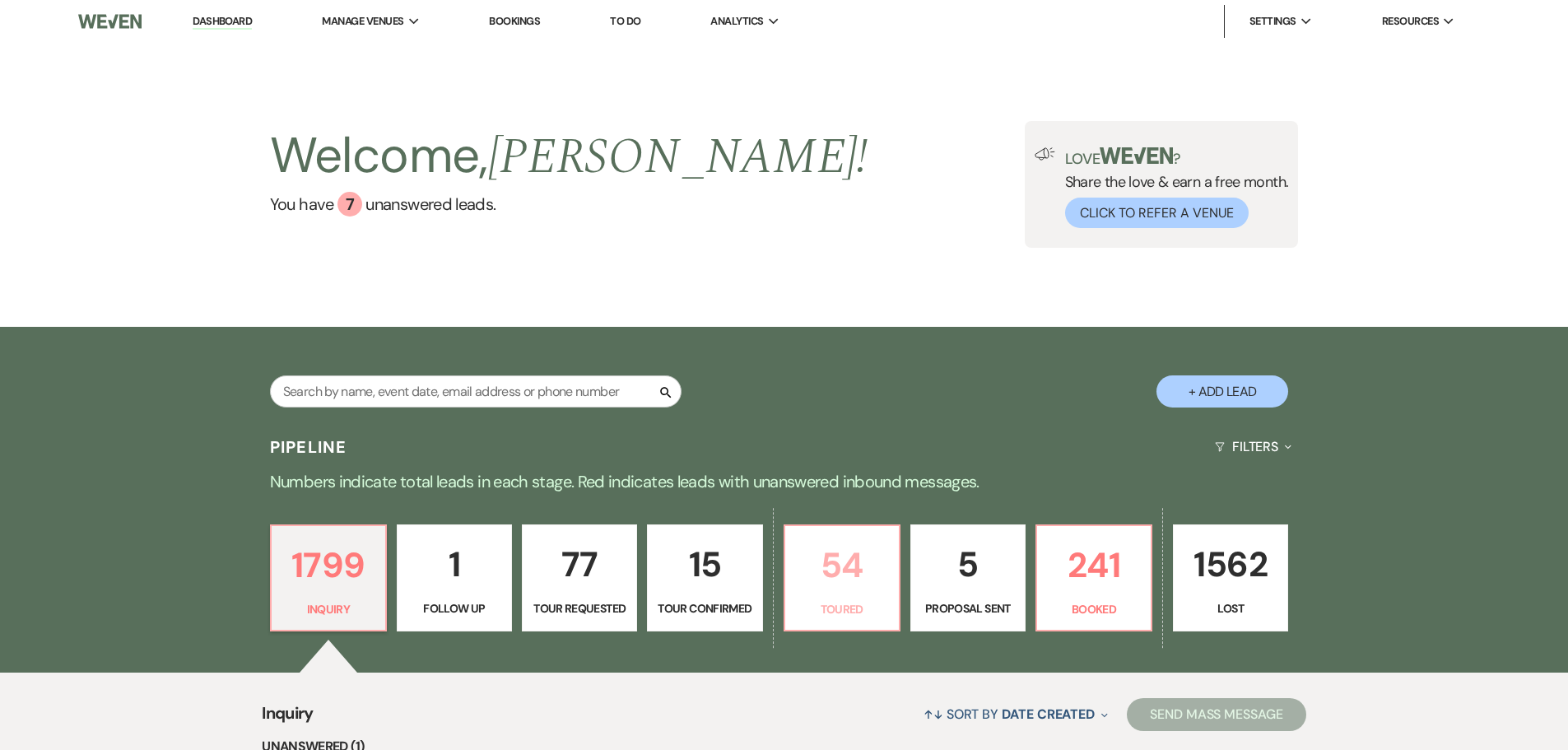
select select "5"
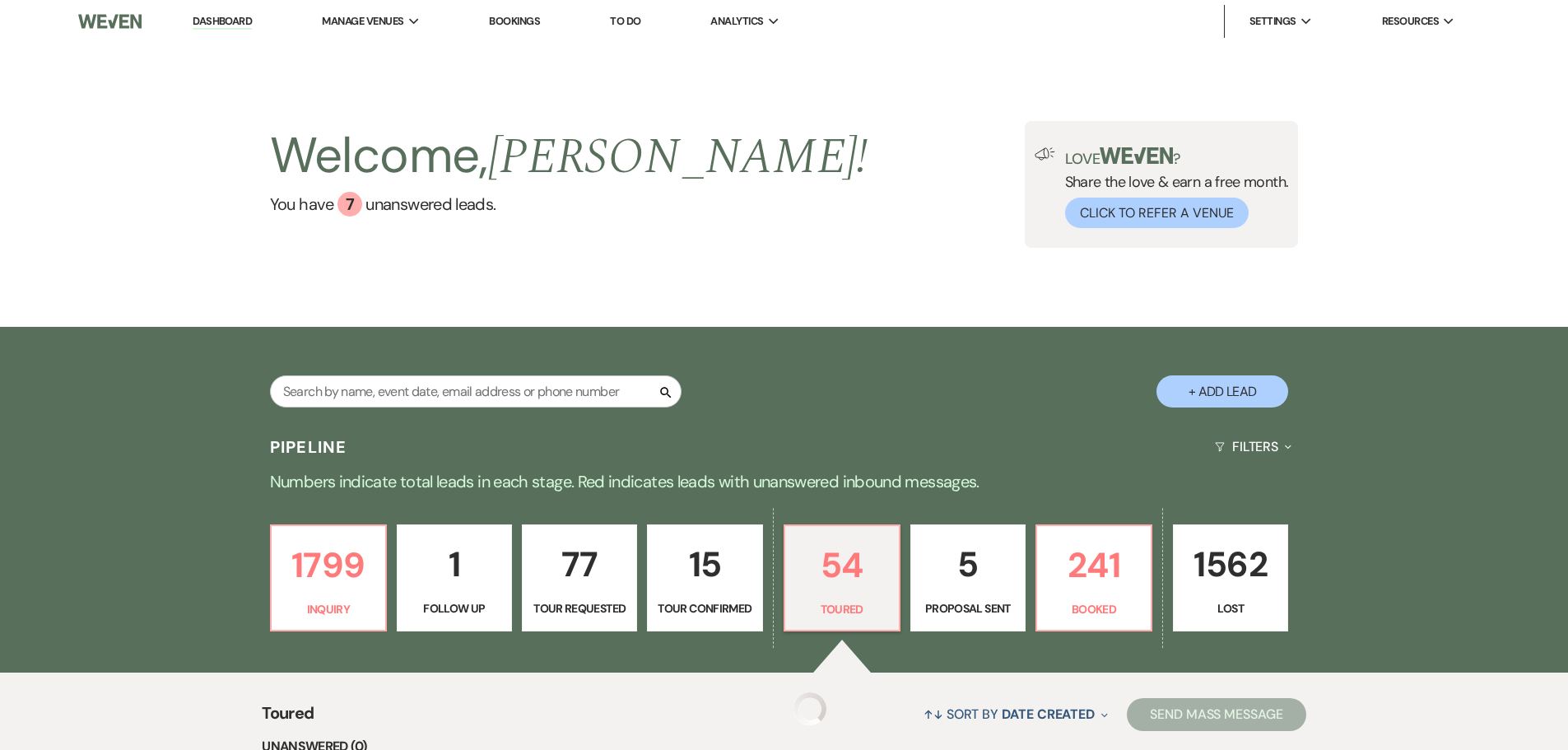
select select "5"
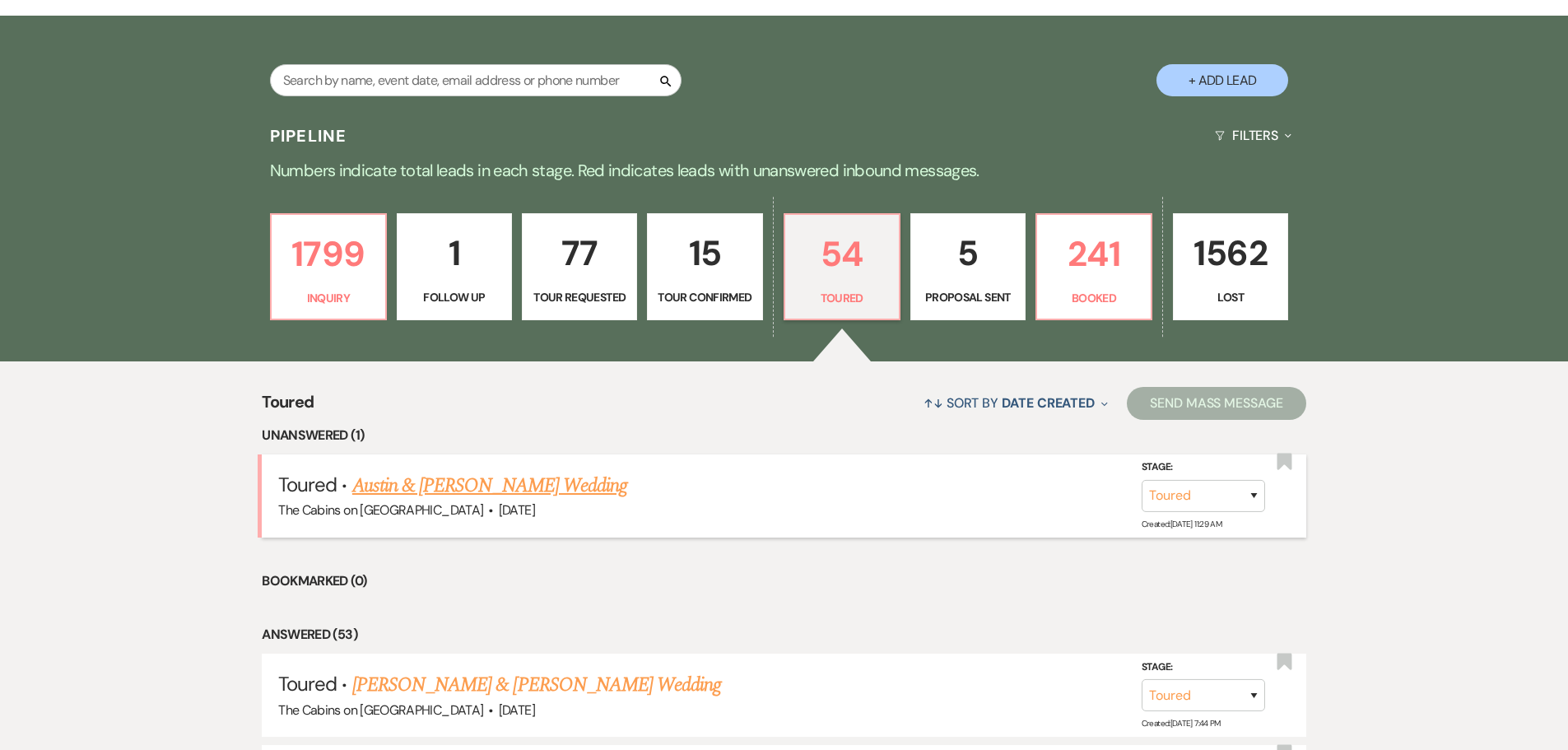
scroll to position [329, 0]
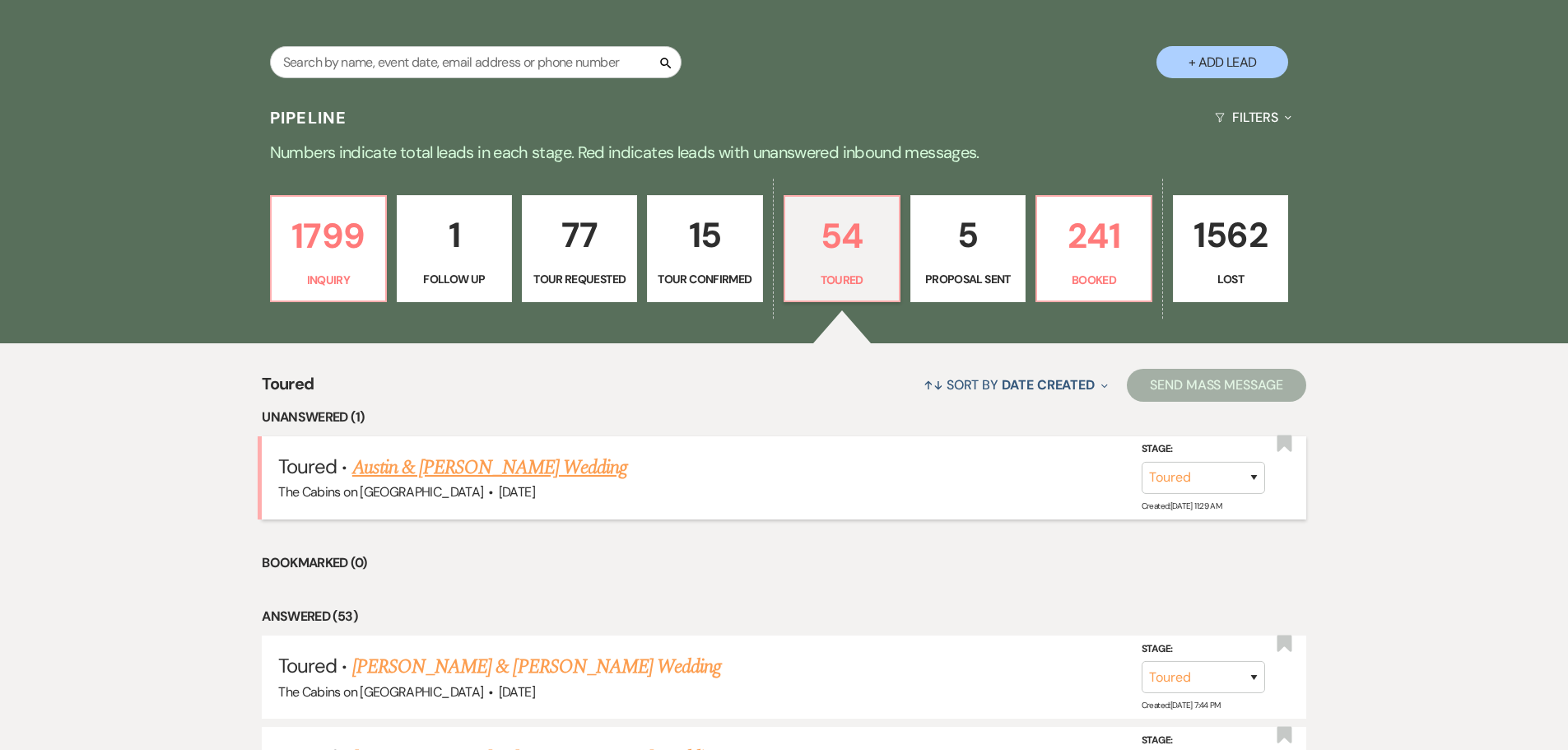
click at [450, 483] on link "Austin & [PERSON_NAME] Wedding" at bounding box center [490, 468] width 275 height 30
select select "5"
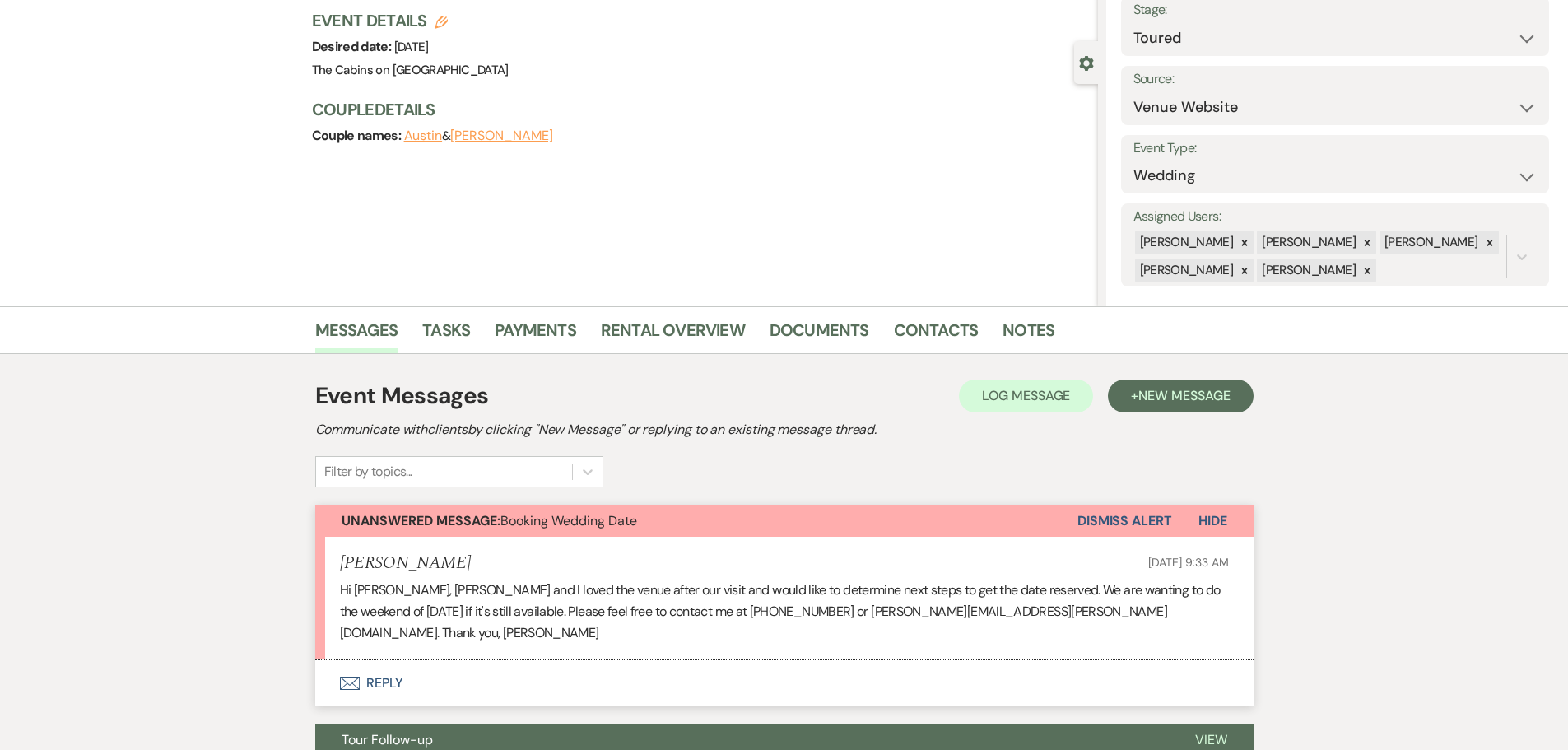
scroll to position [310, 0]
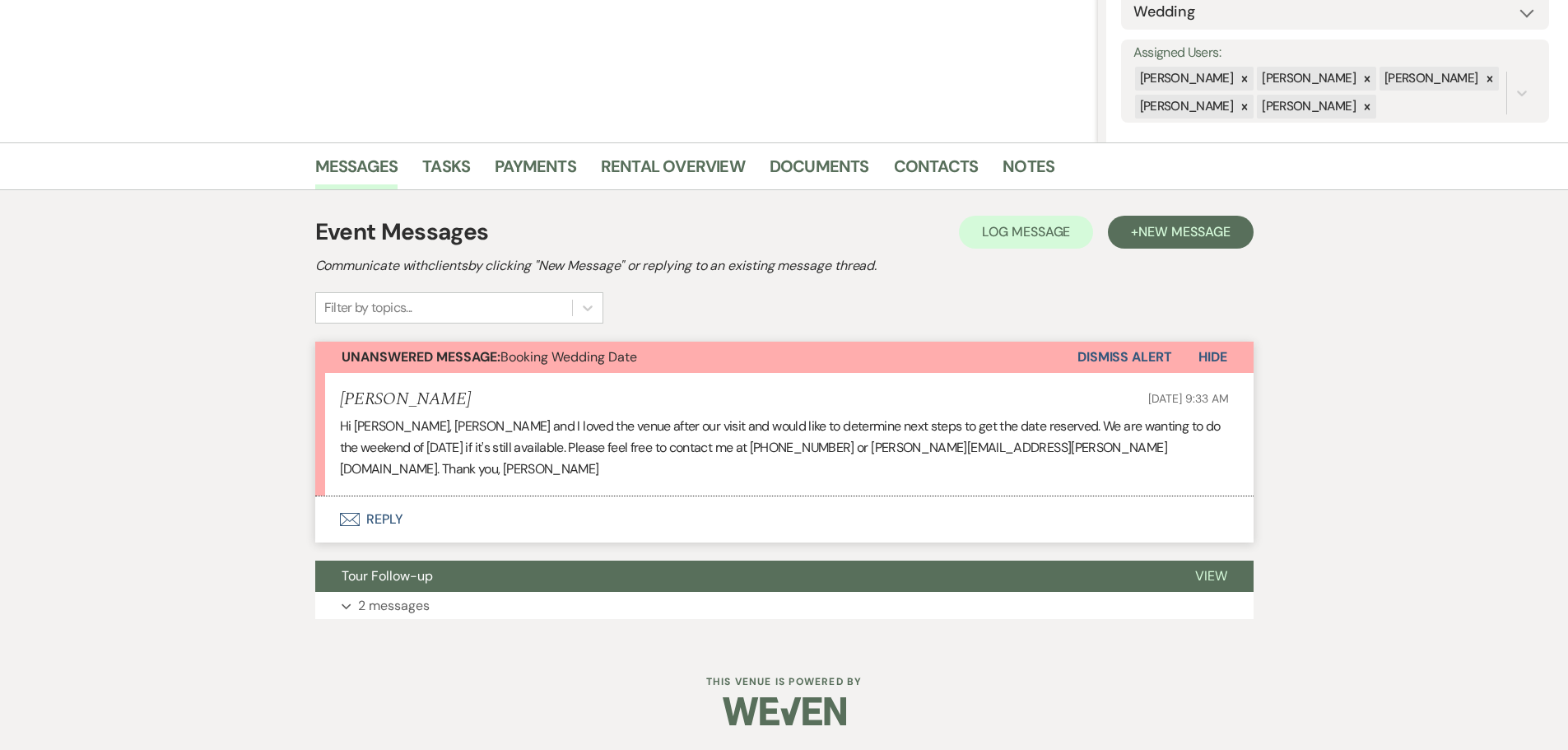
click at [380, 497] on button "Envelope Reply" at bounding box center [784, 520] width 938 height 47
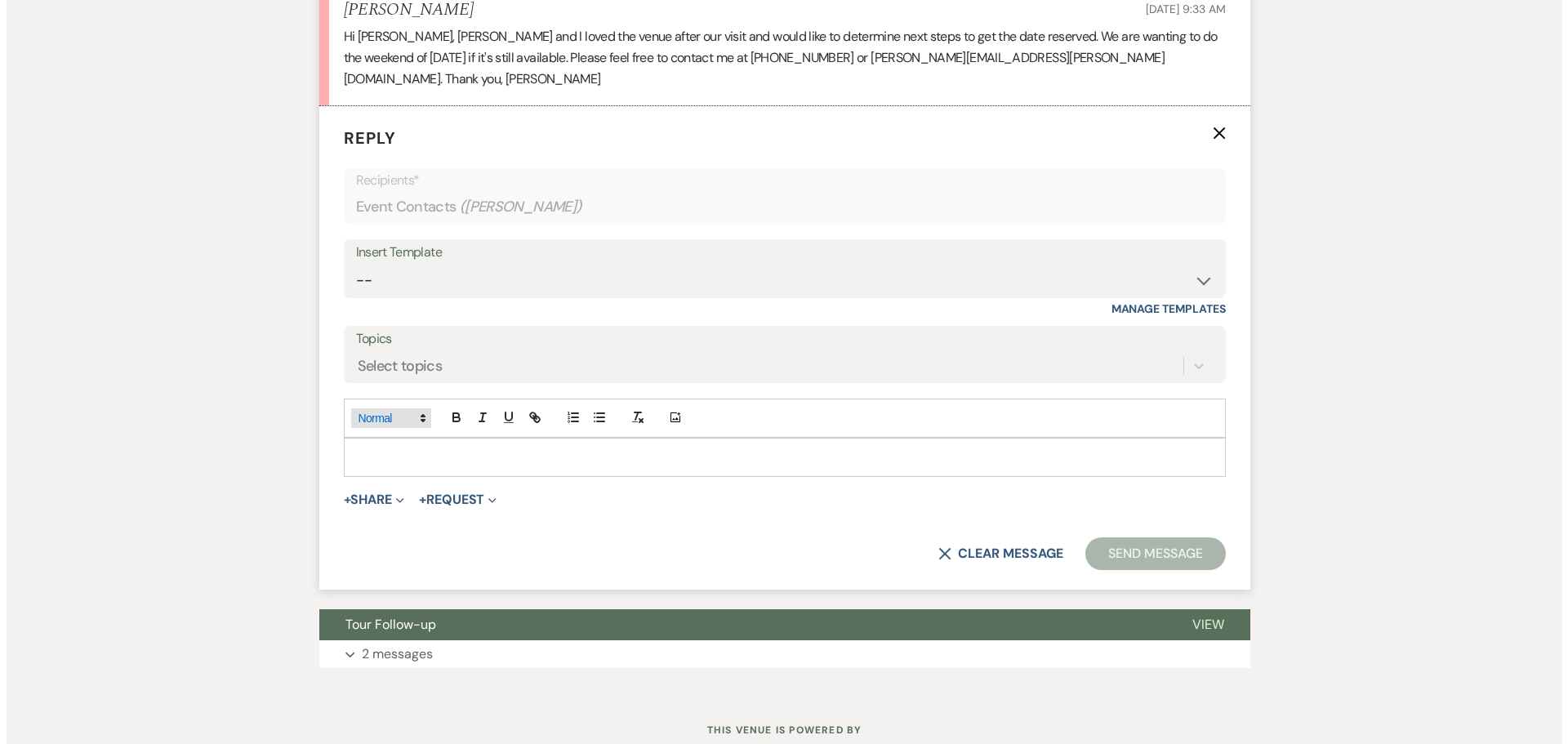
scroll to position [683, 0]
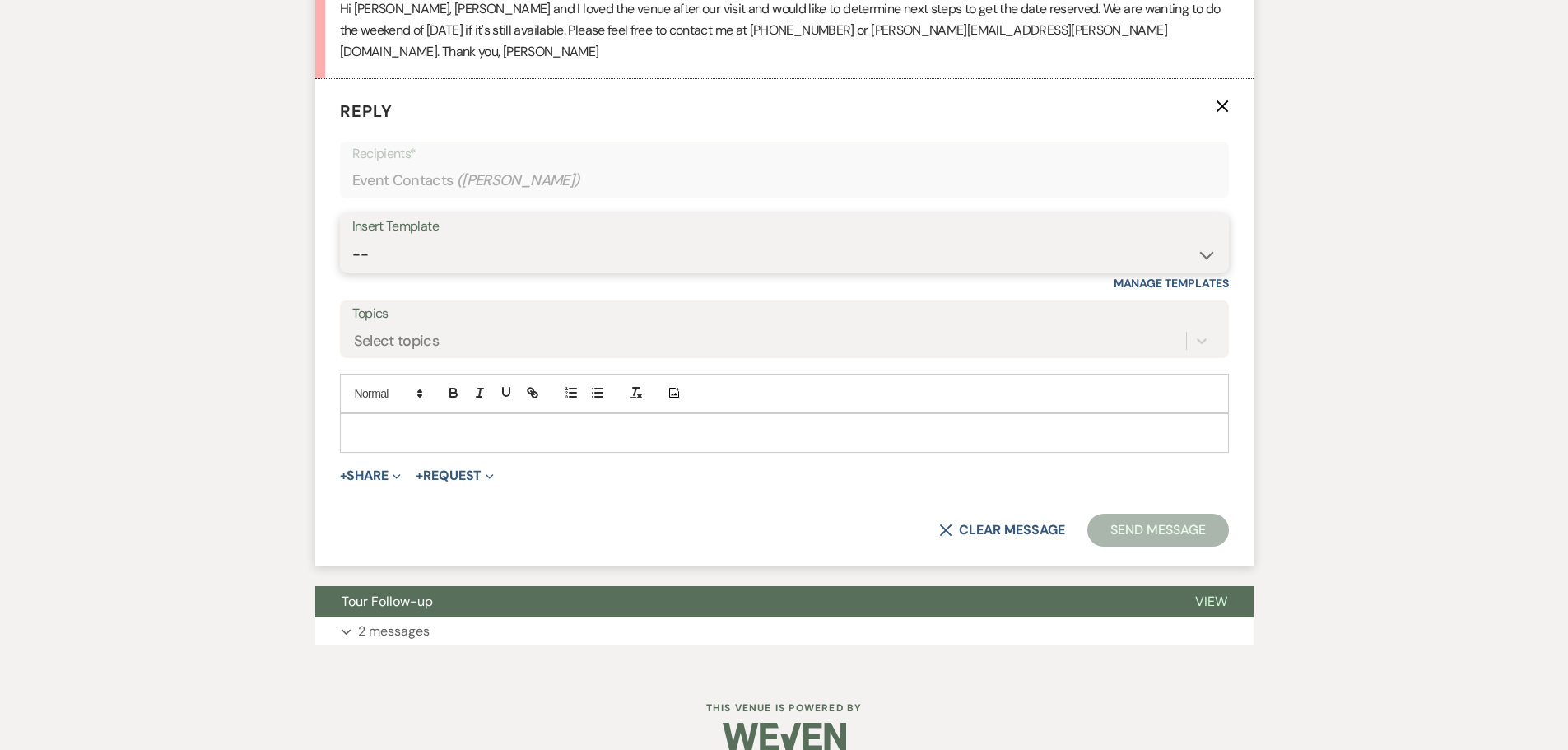
click at [387, 271] on select "-- Initial Inquiry Response Tour Request Response Follow Up Copy of Initial Inq…" at bounding box center [784, 255] width 865 height 32
select select "653"
click at [353, 271] on select "-- Initial Inquiry Response Tour Request Response Follow Up Copy of Initial Inq…" at bounding box center [784, 255] width 865 height 32
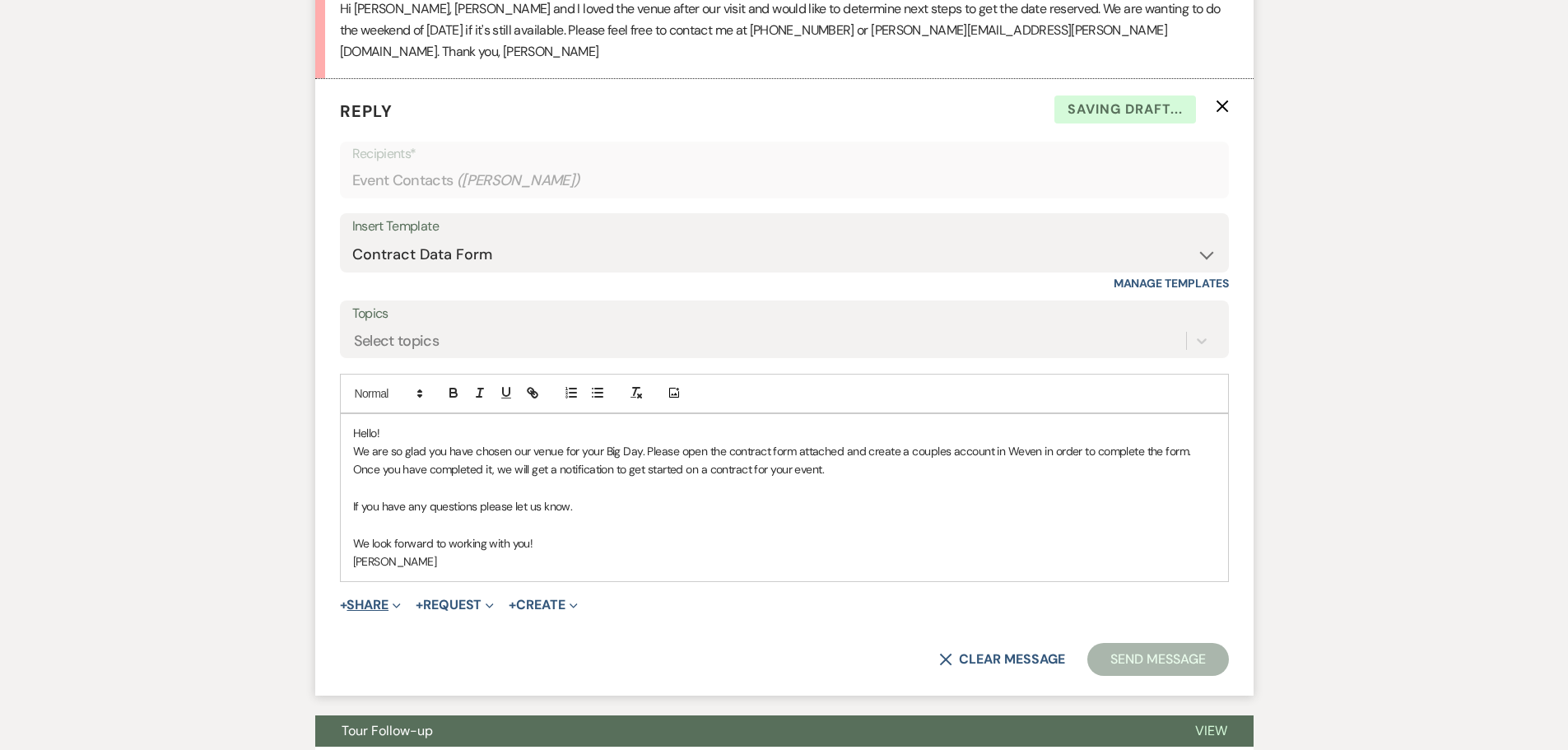
click at [377, 612] on button "+ Share Expand" at bounding box center [371, 606] width 62 height 14
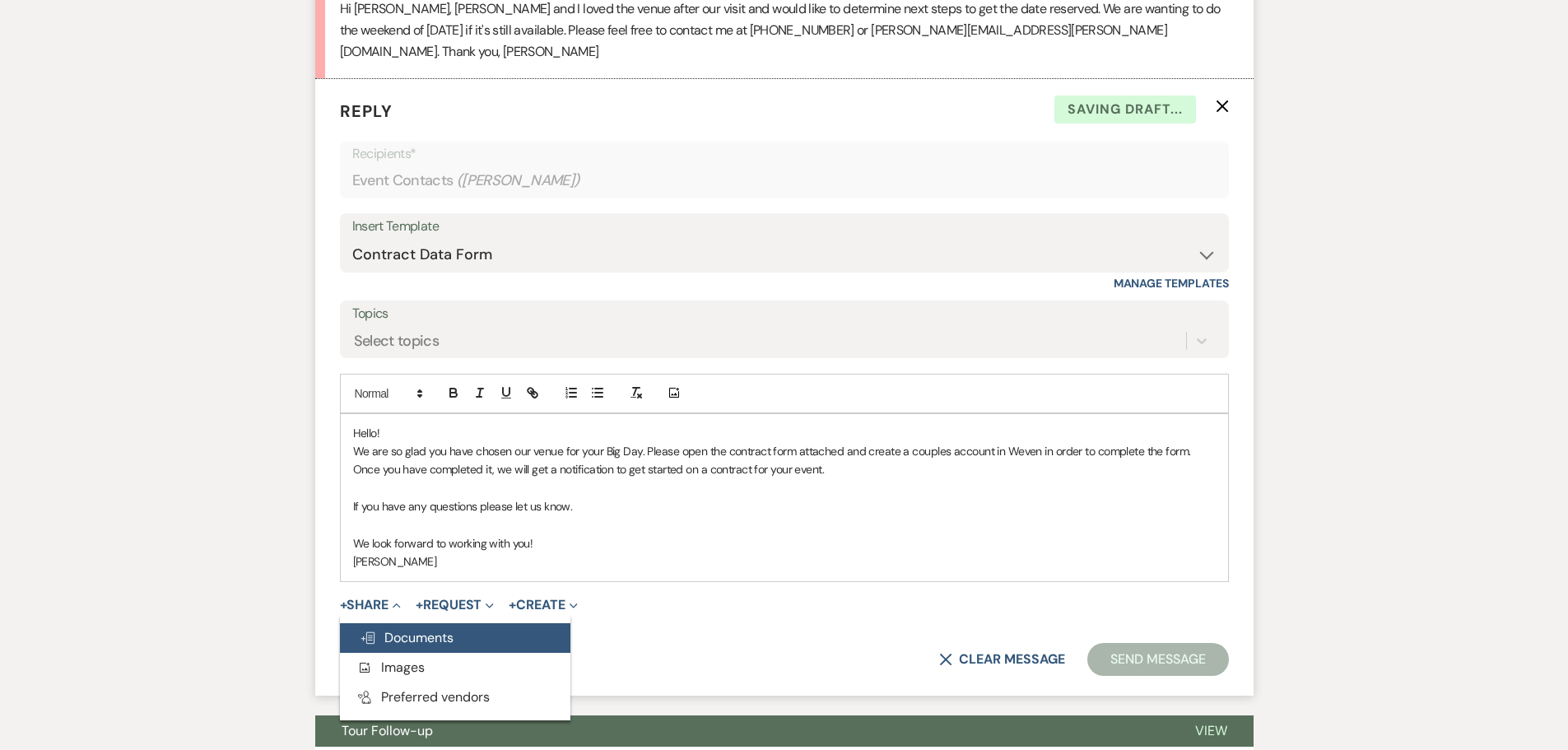
click at [397, 646] on span "Doc Upload Documents" at bounding box center [406, 638] width 94 height 17
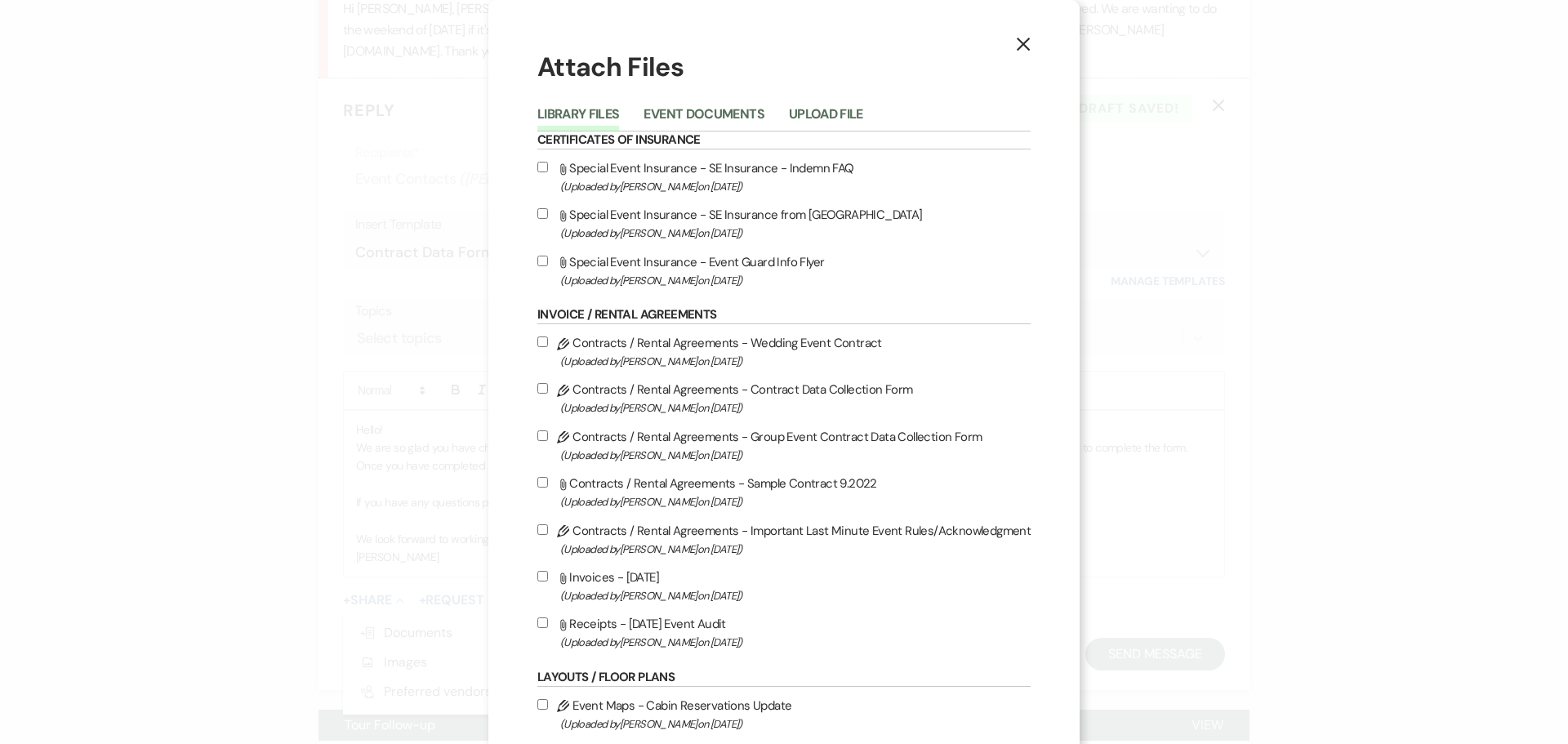
click at [777, 417] on label "Pencil Contracts / Rental Agreements - Contract Data Collection Form (Uploaded …" at bounding box center [783, 398] width 493 height 38
click at [548, 394] on input "Pencil Contracts / Rental Agreements - Contract Data Collection Form (Uploaded …" at bounding box center [542, 388] width 11 height 11
checkbox input "true"
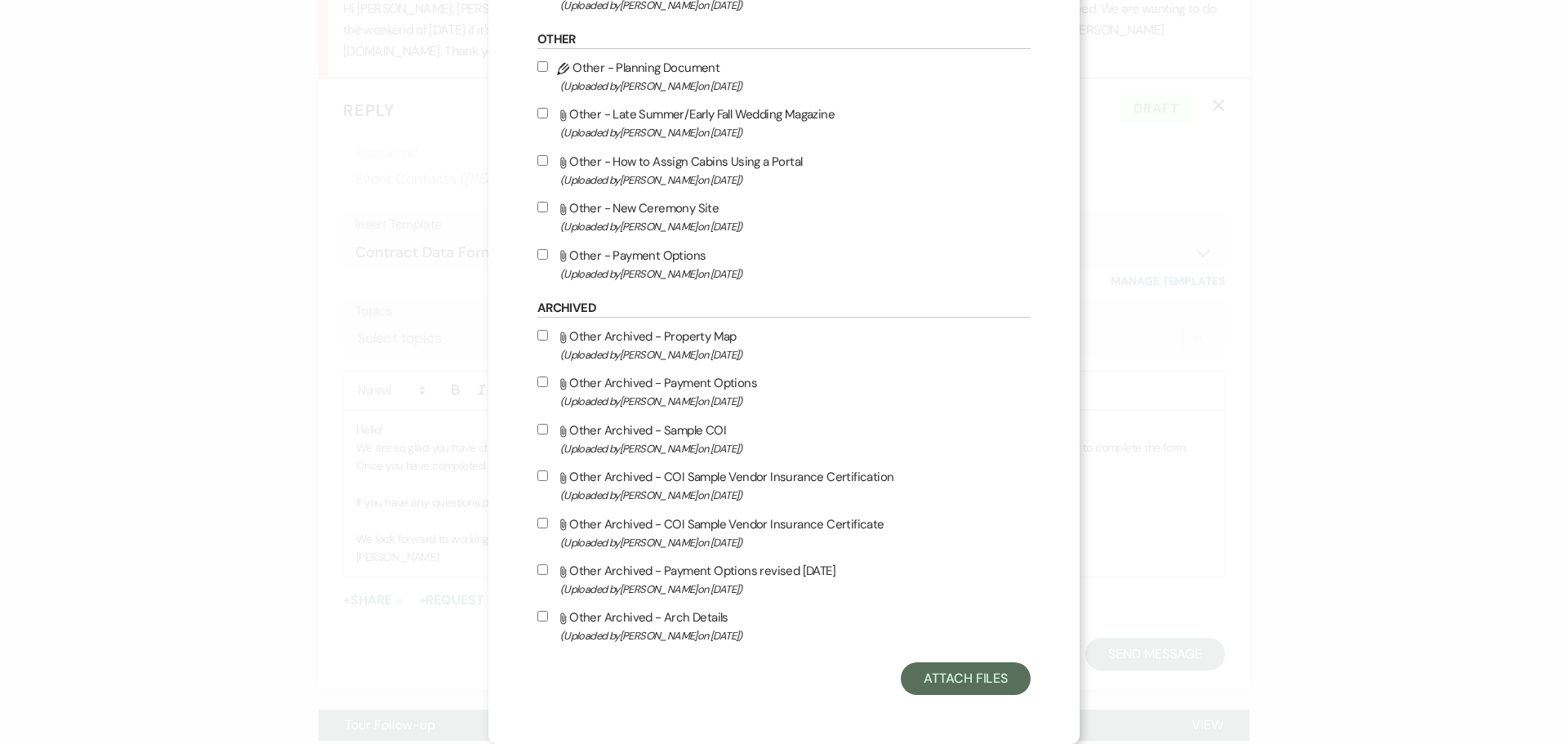
scroll to position [1169, 0]
click at [926, 689] on button "Attach Files" at bounding box center [966, 679] width 130 height 33
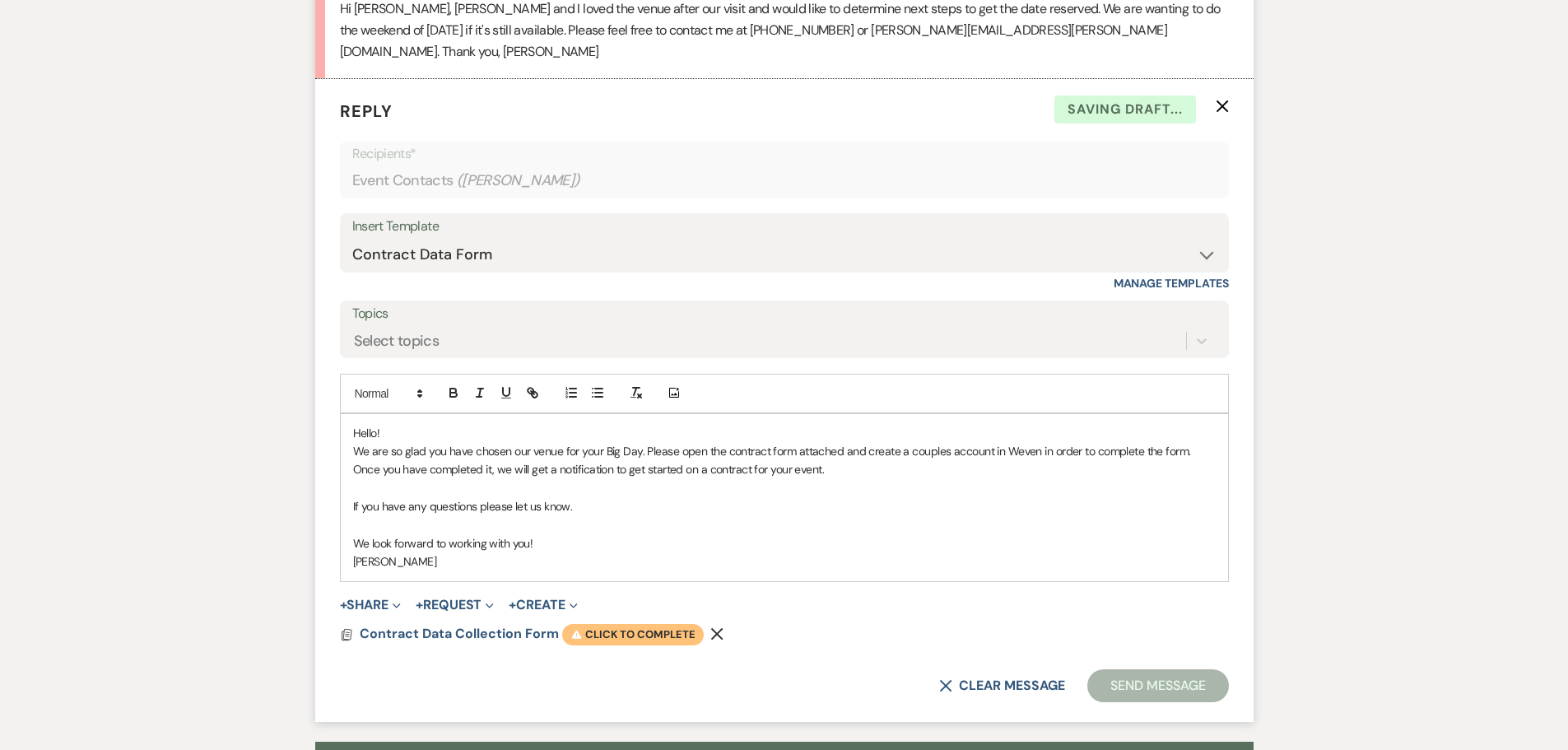
click at [704, 645] on span "Warning Click to complete" at bounding box center [633, 635] width 141 height 21
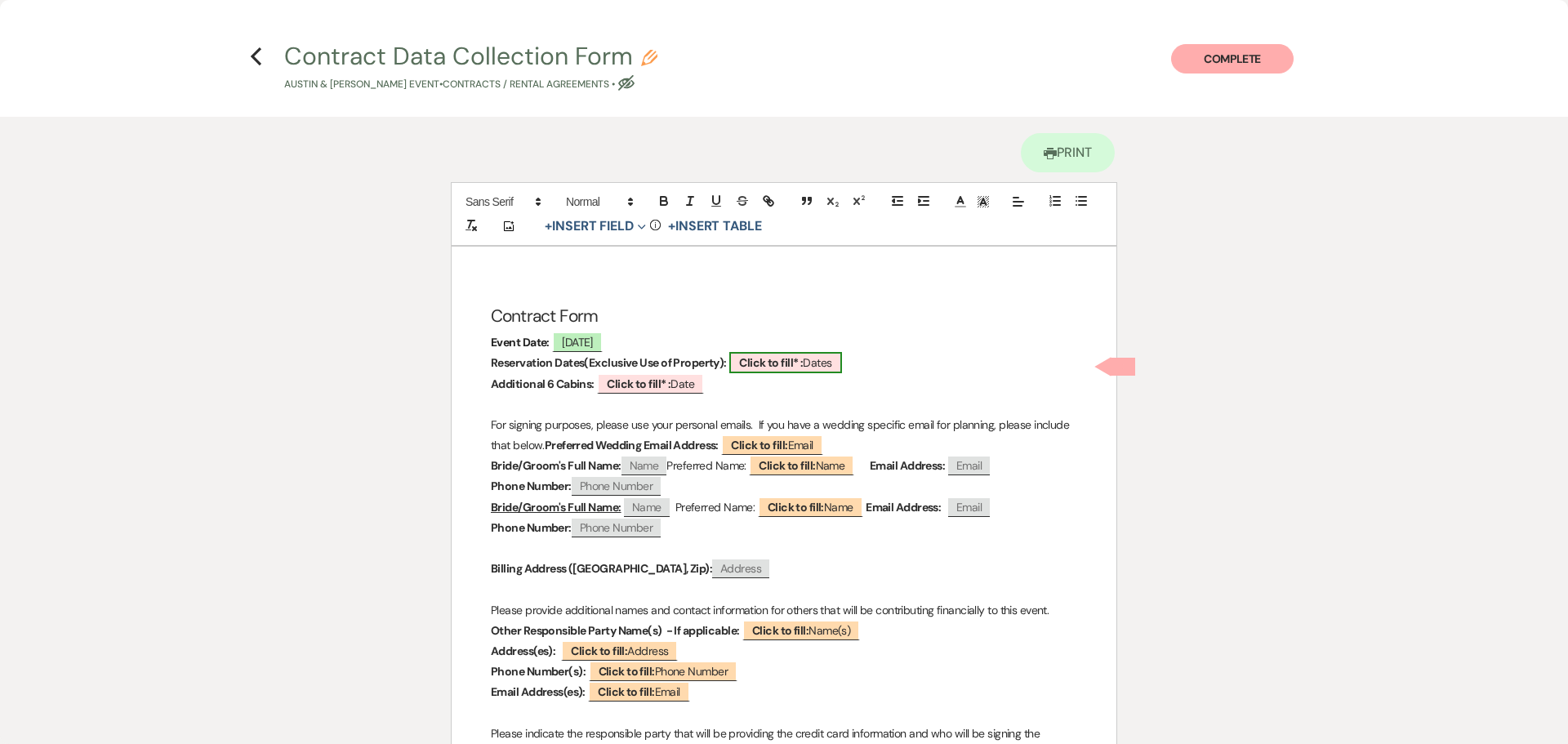
click at [808, 373] on span "Click to fill* : Dates" at bounding box center [785, 362] width 111 height 21
select select "owner"
select select "custom_placeholder"
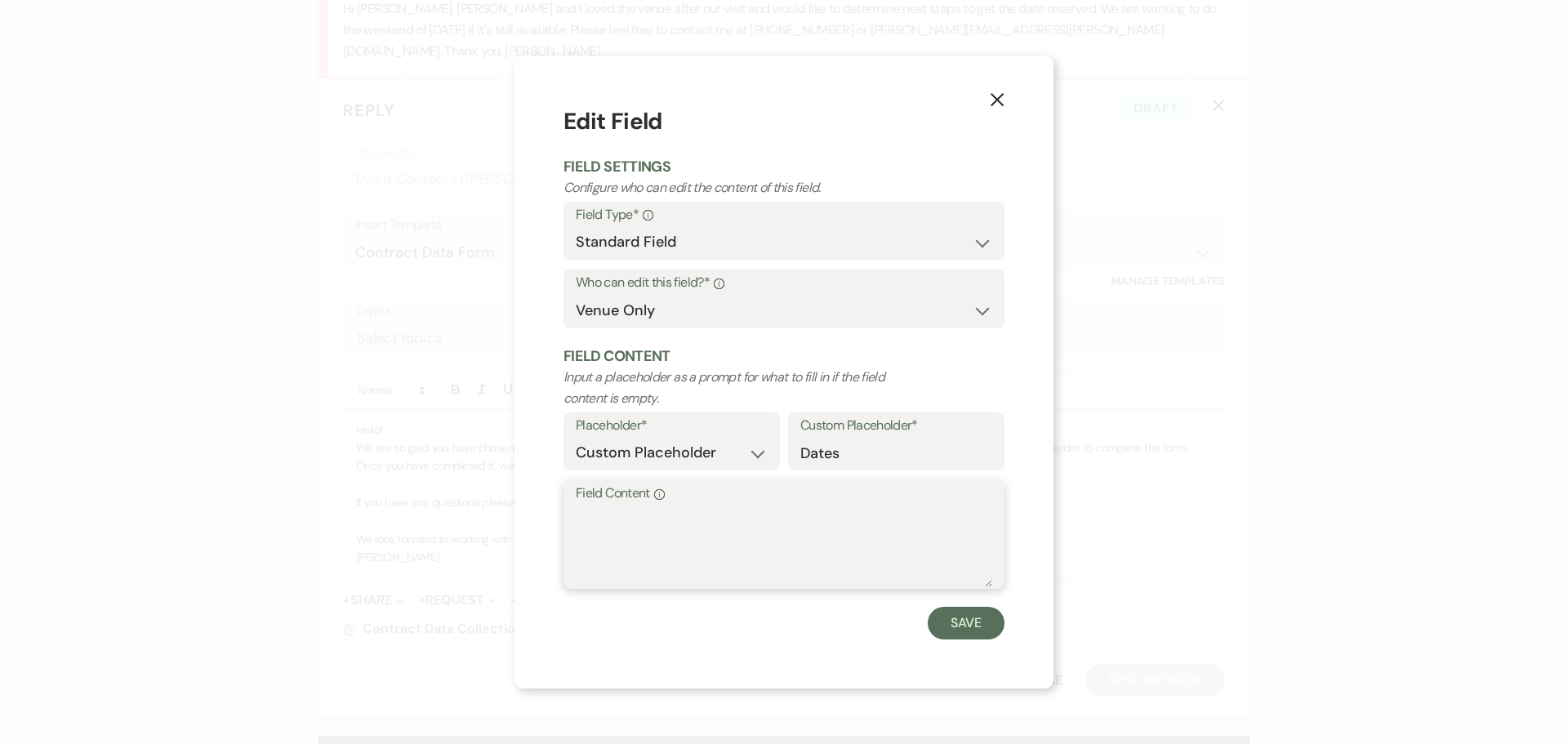
click at [586, 545] on textarea "Field Content Info" at bounding box center [784, 546] width 417 height 82
type textarea "[DATE] - [DATE]"
click at [987, 640] on button "Save" at bounding box center [967, 624] width 77 height 33
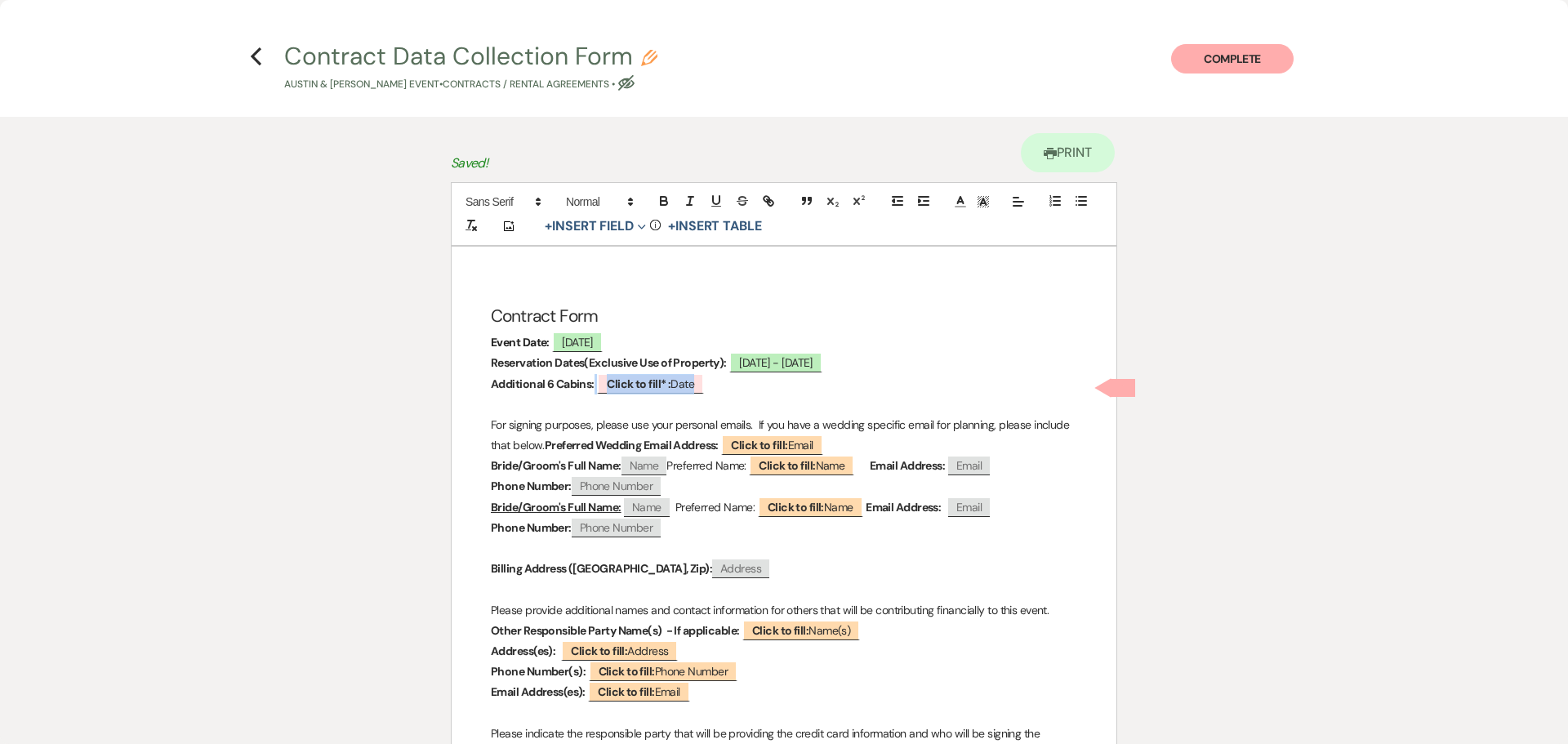
drag, startPoint x: 727, startPoint y: 417, endPoint x: 477, endPoint y: 417, distance: 250.0
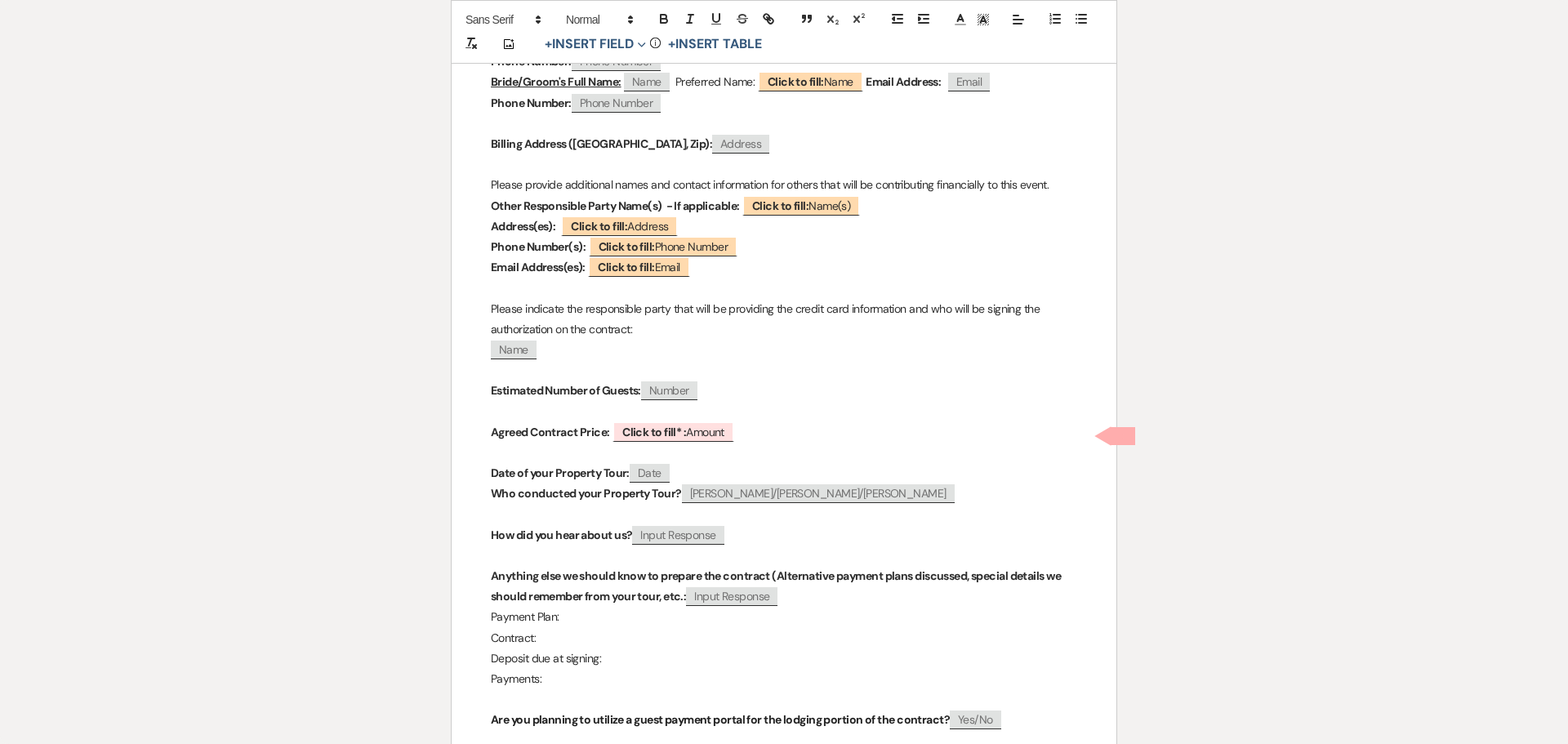
scroll to position [409, 0]
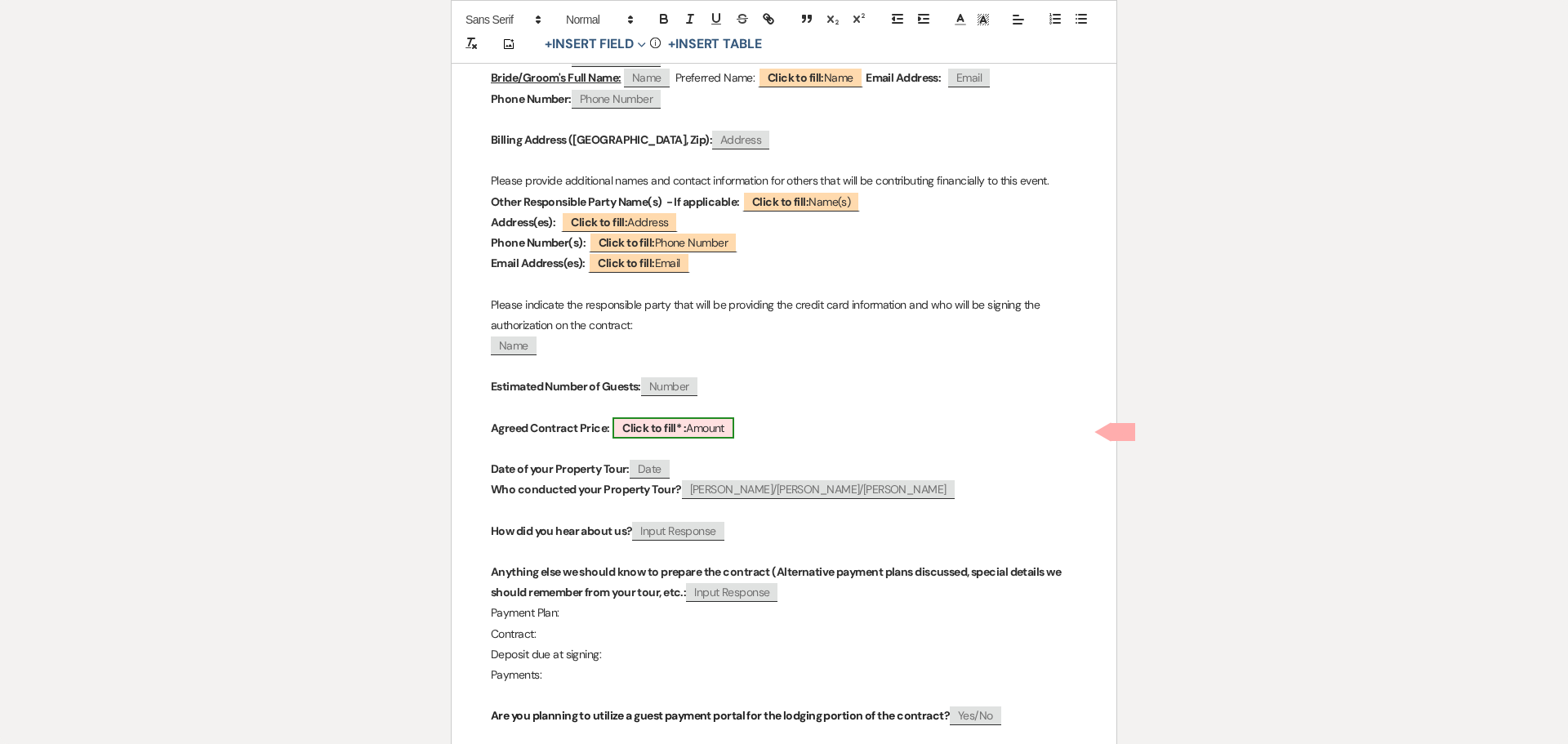
click at [662, 435] on b "Click to fill* :" at bounding box center [654, 428] width 63 height 14
select select "owner"
select select "Amount"
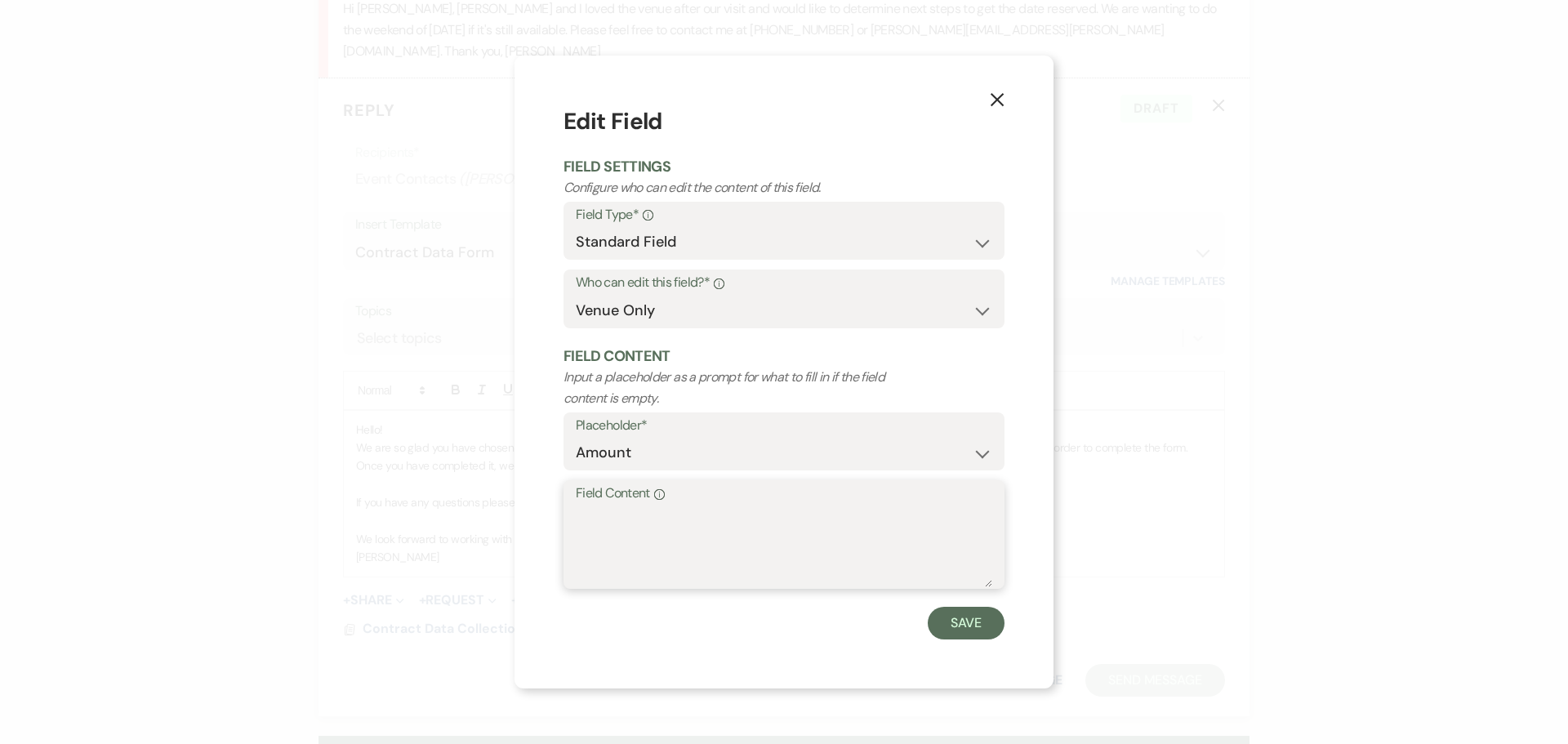
click at [576, 559] on textarea "Field Content Info" at bounding box center [784, 546] width 417 height 82
click at [577, 551] on textarea "$" at bounding box center [784, 546] width 417 height 82
type textarea "$25,584"
drag, startPoint x: 1029, startPoint y: 649, endPoint x: 1007, endPoint y: 633, distance: 27.2
click at [1005, 640] on button "Save" at bounding box center [967, 624] width 77 height 33
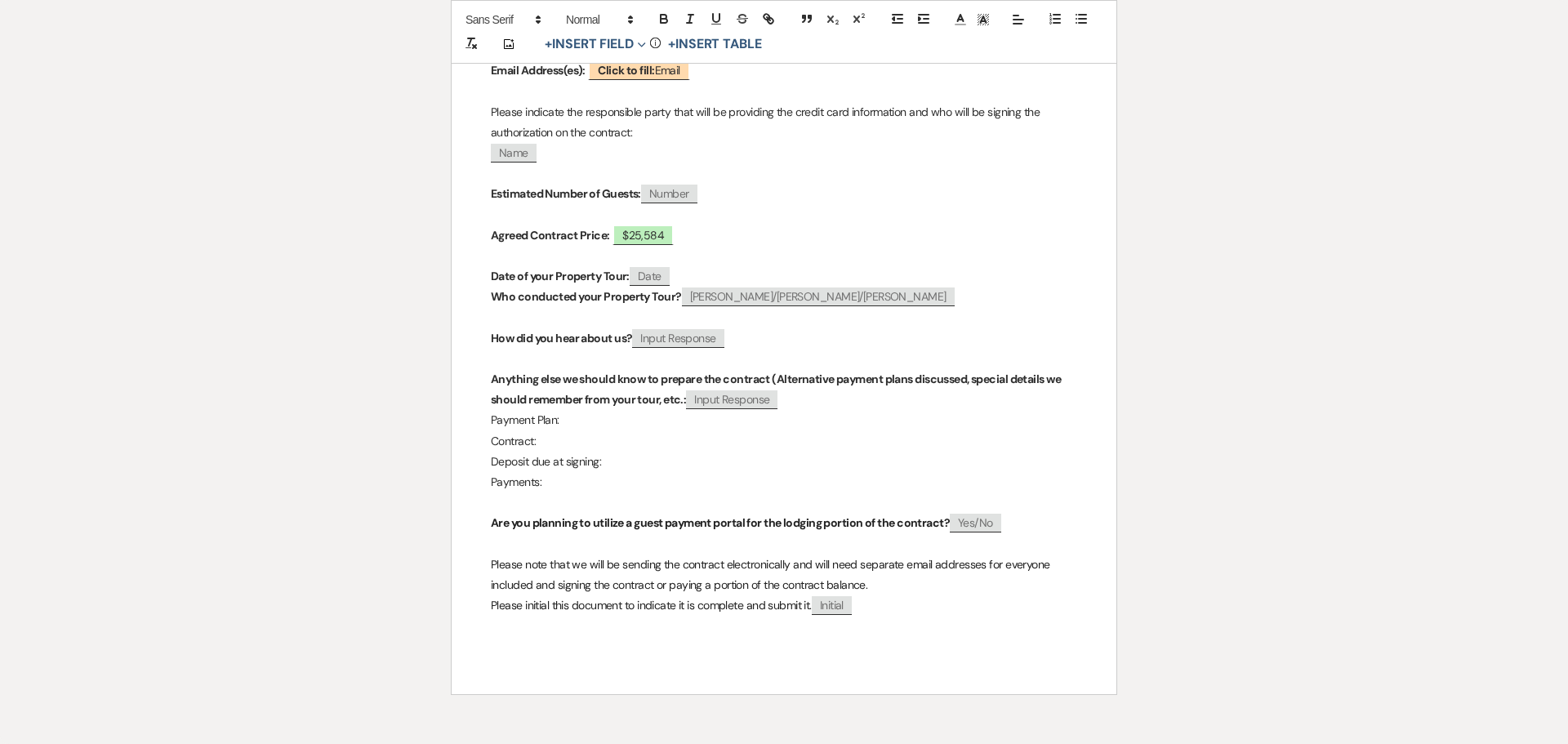
scroll to position [630, 0]
drag, startPoint x: 553, startPoint y: 489, endPoint x: 463, endPoint y: 422, distance: 112.2
click at [463, 422] on div "Contract Form Event Date: ﻿ [DATE] ﻿ Reservation Dates(Exclusive Use of Propert…" at bounding box center [784, 170] width 665 height 1050
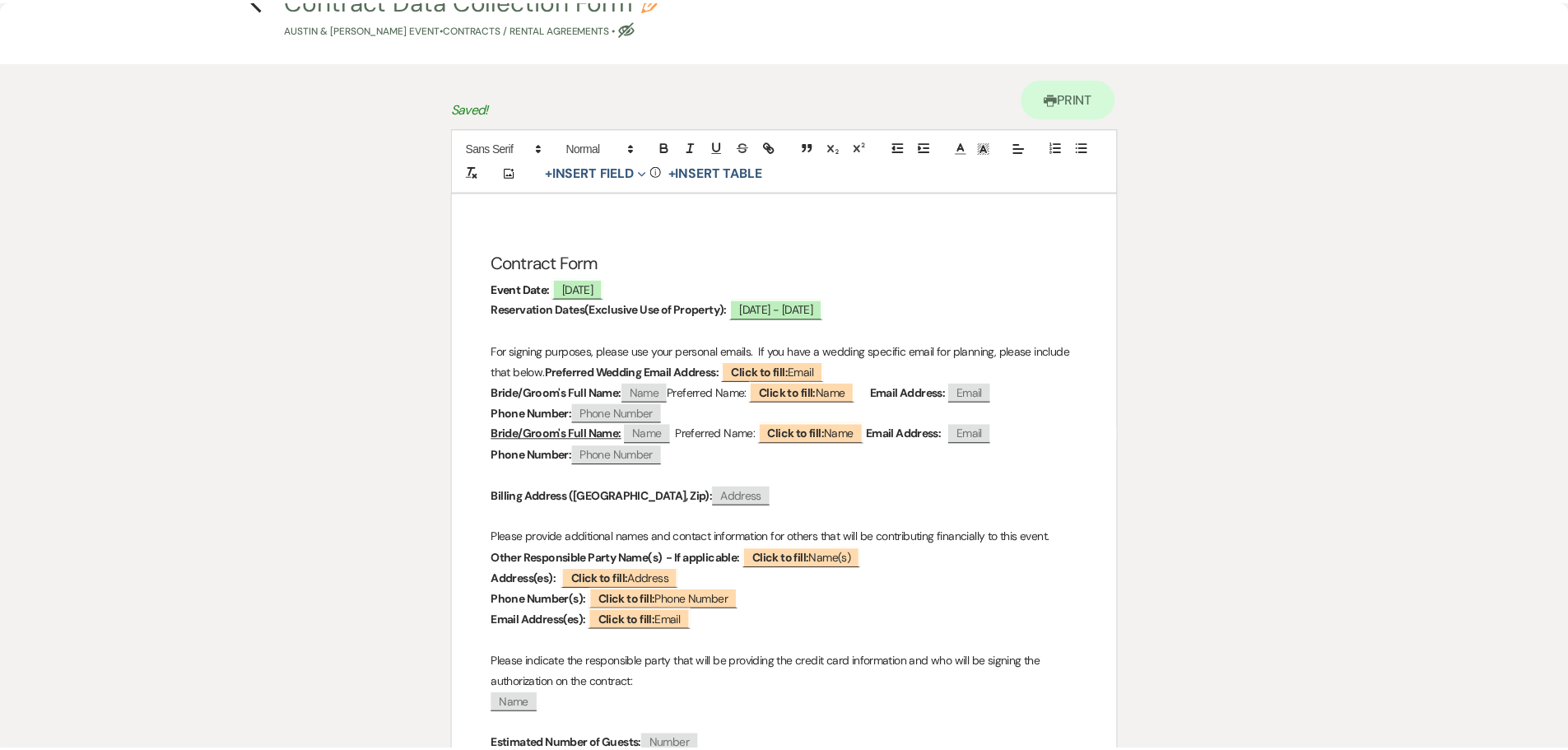
scroll to position [0, 0]
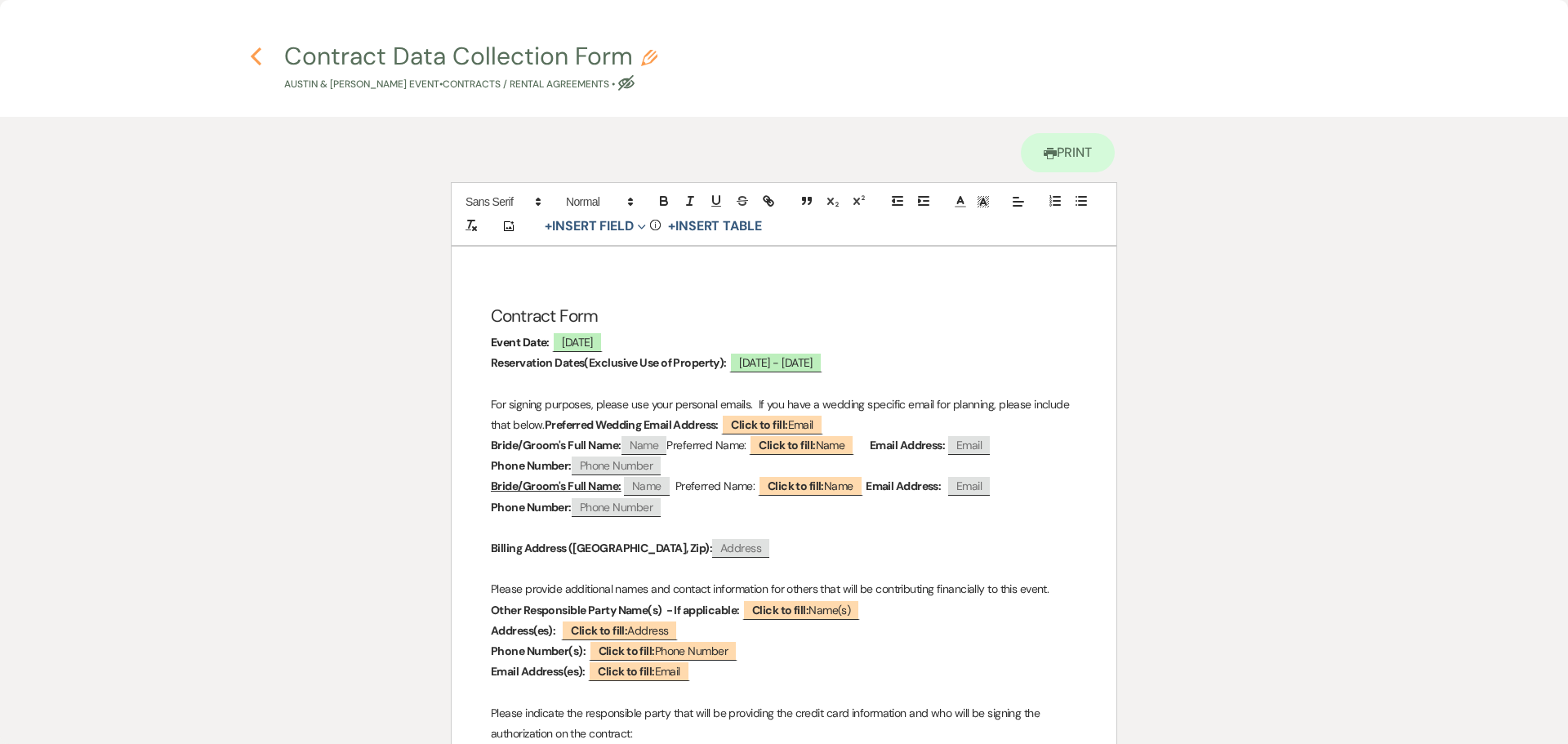
click at [254, 51] on icon "Previous" at bounding box center [256, 56] width 12 height 19
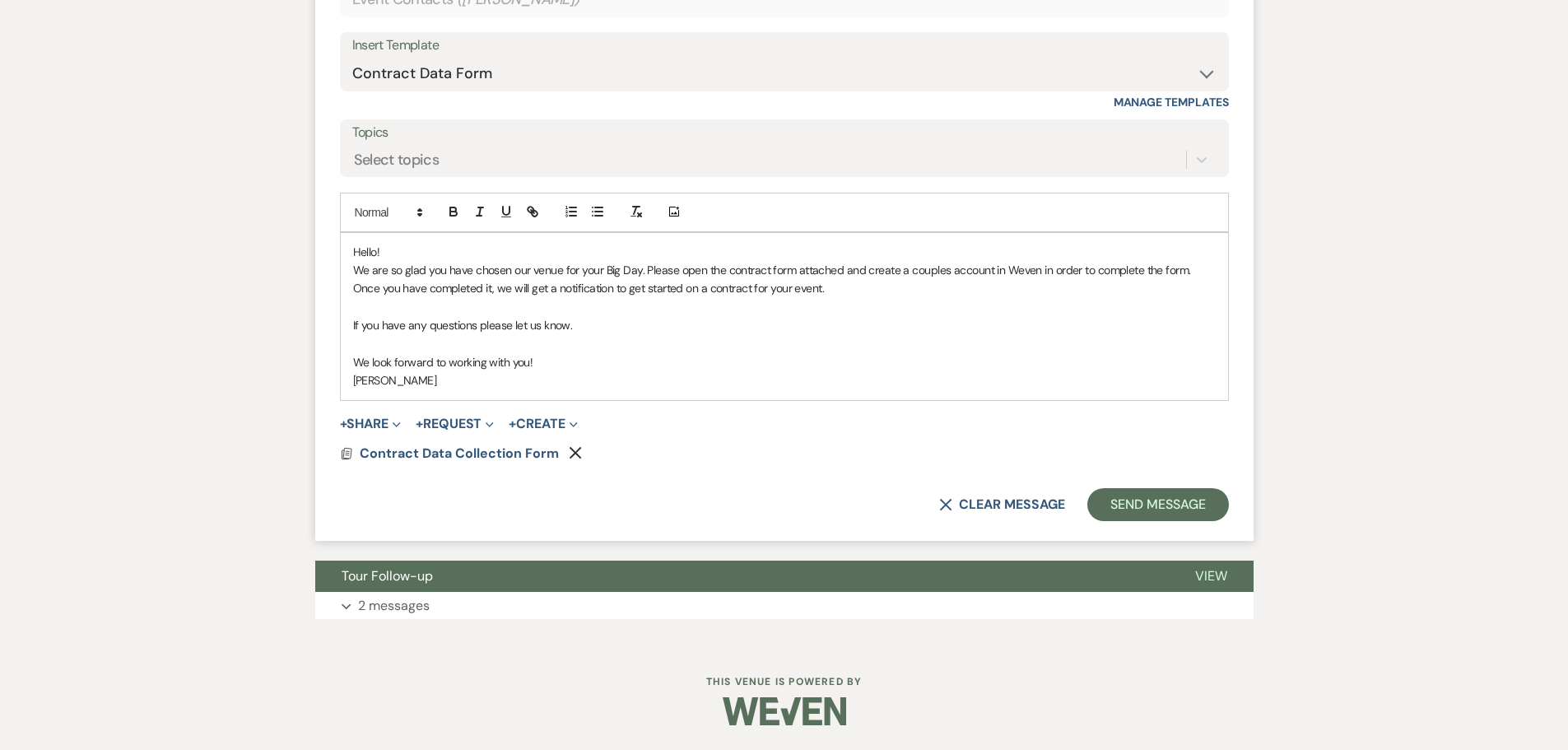
scroll to position [981, 0]
click at [1157, 488] on button "Send Message" at bounding box center [1157, 505] width 140 height 33
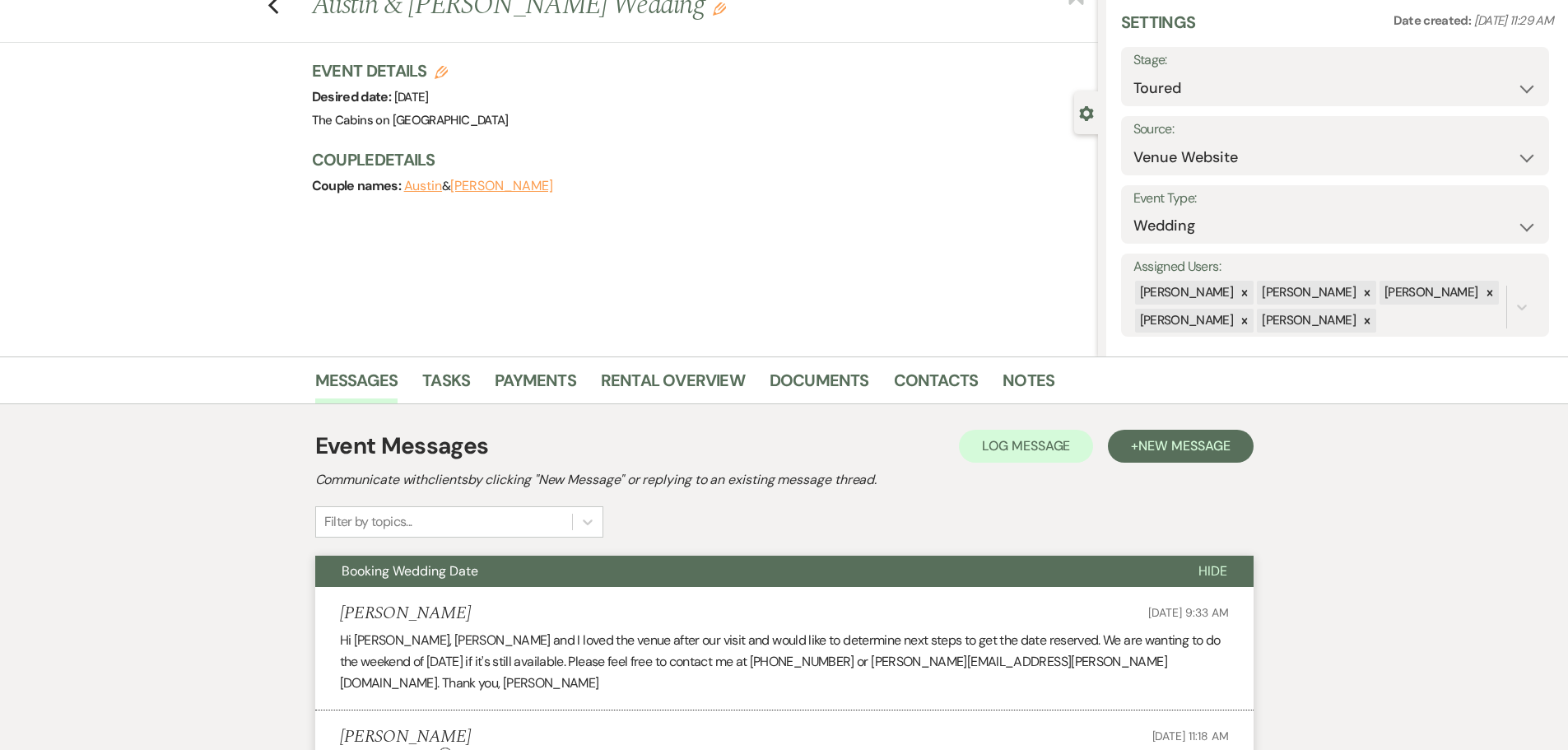
scroll to position [0, 0]
